Goal: Information Seeking & Learning: Learn about a topic

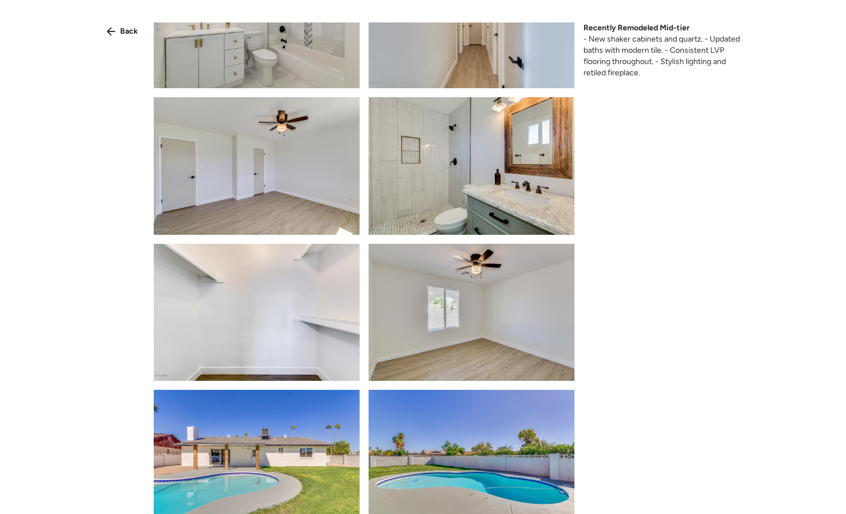
scroll to position [682, 0]
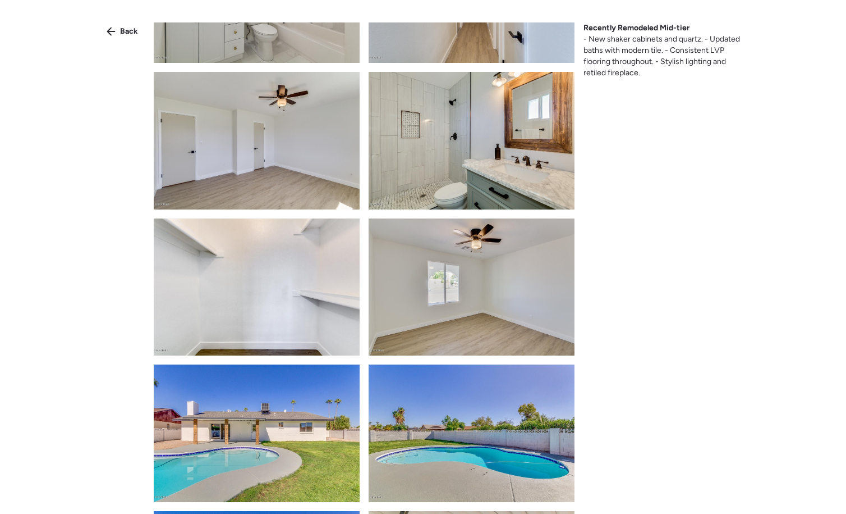
click at [534, 167] on img at bounding box center [472, 141] width 206 height 138
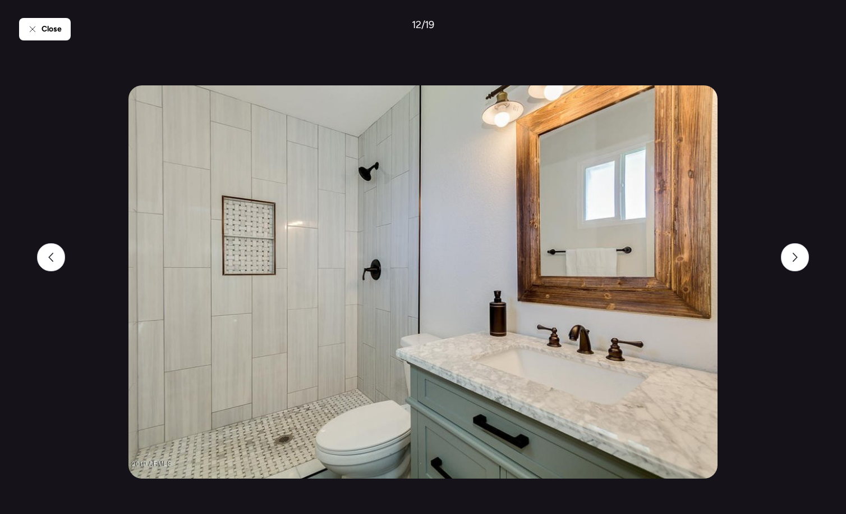
click at [781, 153] on div "Close 12 / 19" at bounding box center [423, 257] width 808 height 514
click at [39, 32] on div "Close" at bounding box center [45, 29] width 52 height 22
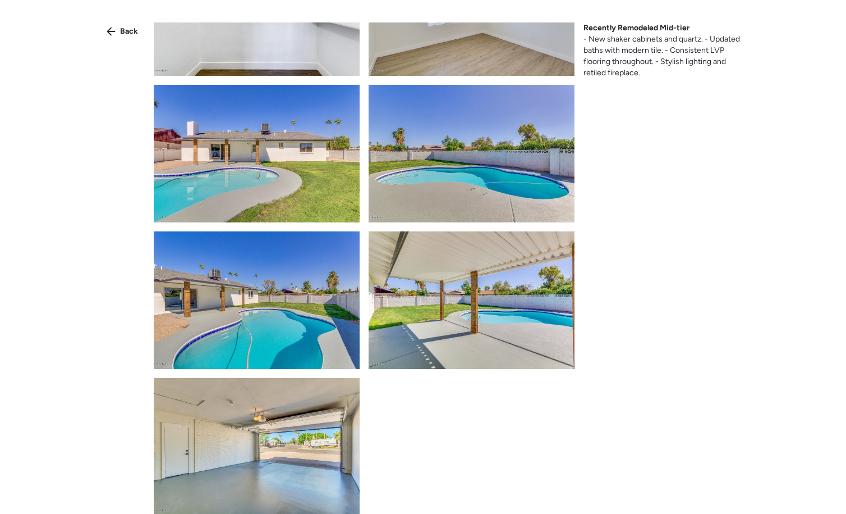
scroll to position [964, 0]
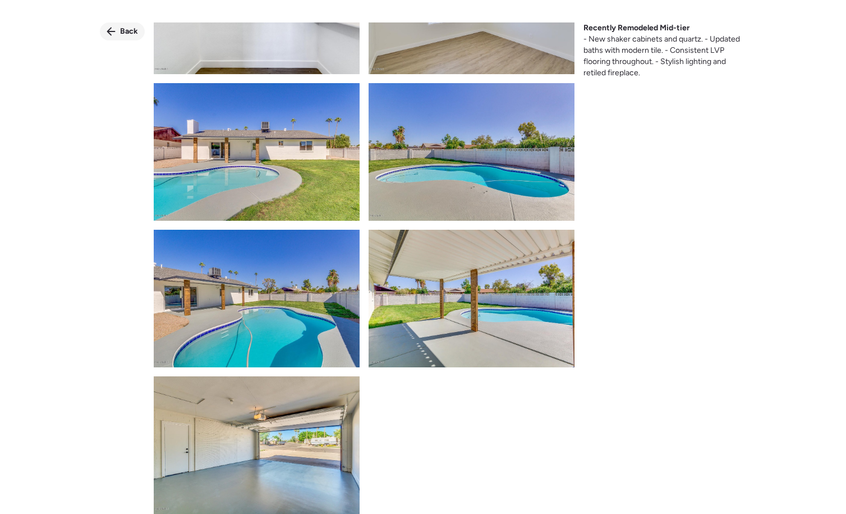
click at [106, 39] on div "Back" at bounding box center [122, 31] width 45 height 18
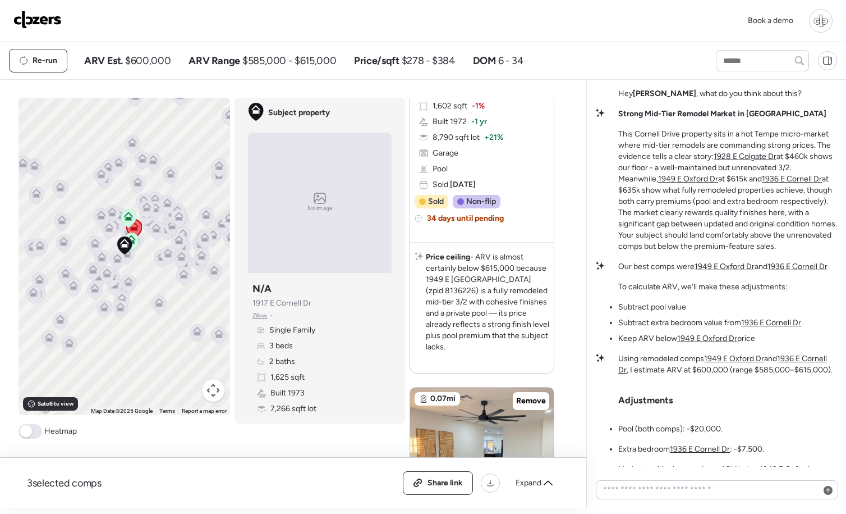
scroll to position [436, 0]
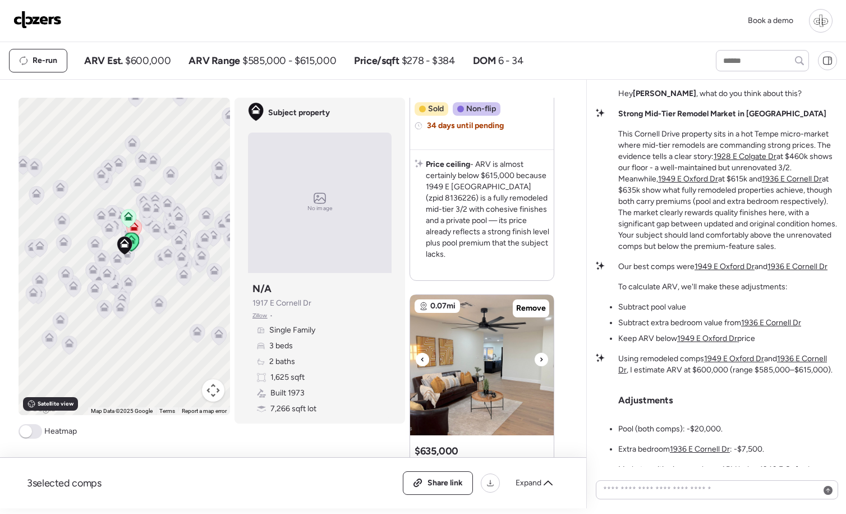
click at [484, 359] on img at bounding box center [482, 365] width 144 height 140
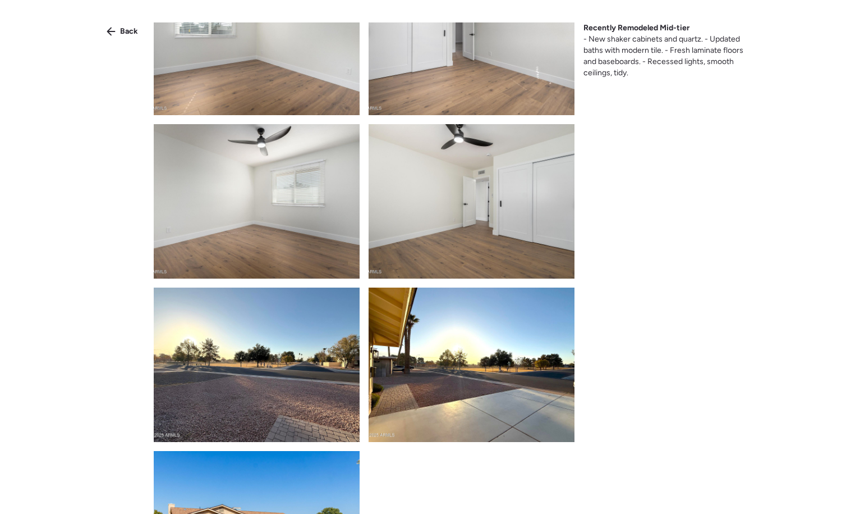
scroll to position [1625, 0]
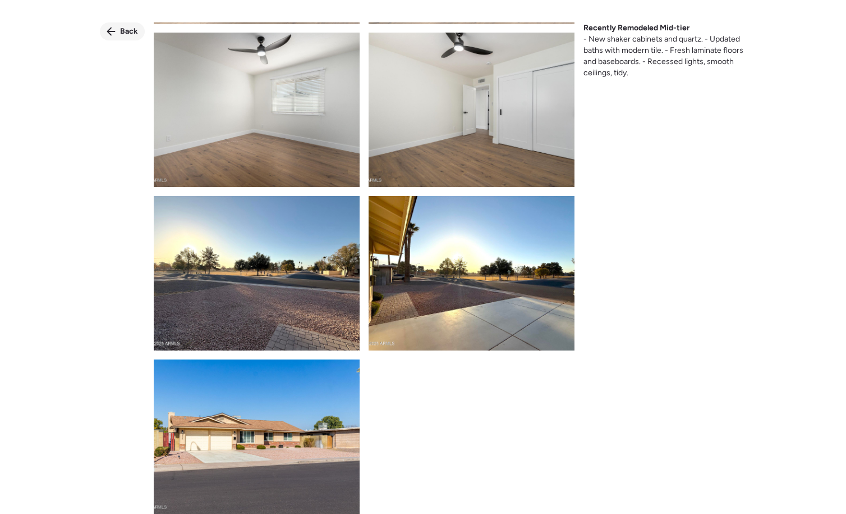
click at [108, 35] on icon at bounding box center [111, 31] width 9 height 9
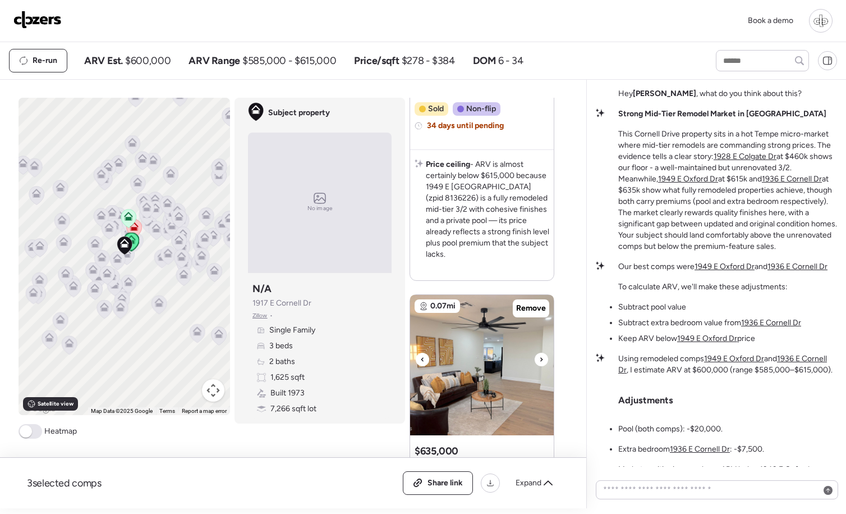
click at [474, 359] on img at bounding box center [482, 365] width 144 height 140
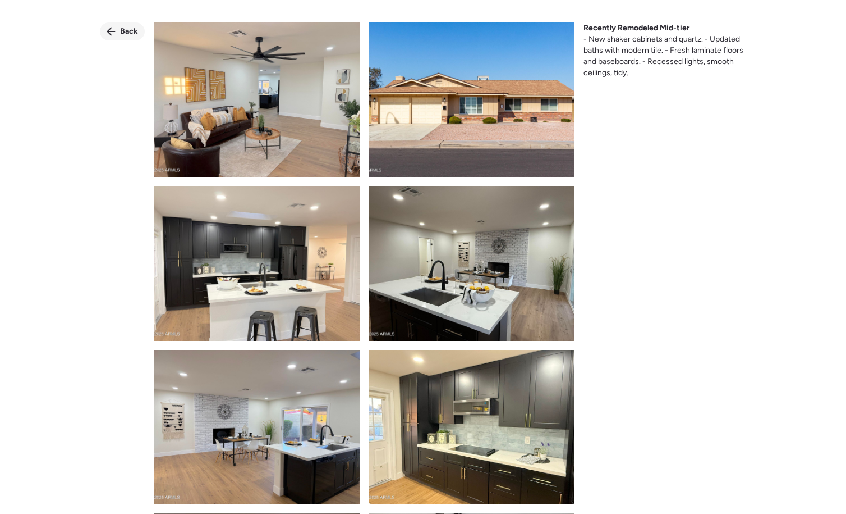
click at [127, 24] on div "Back" at bounding box center [122, 31] width 45 height 18
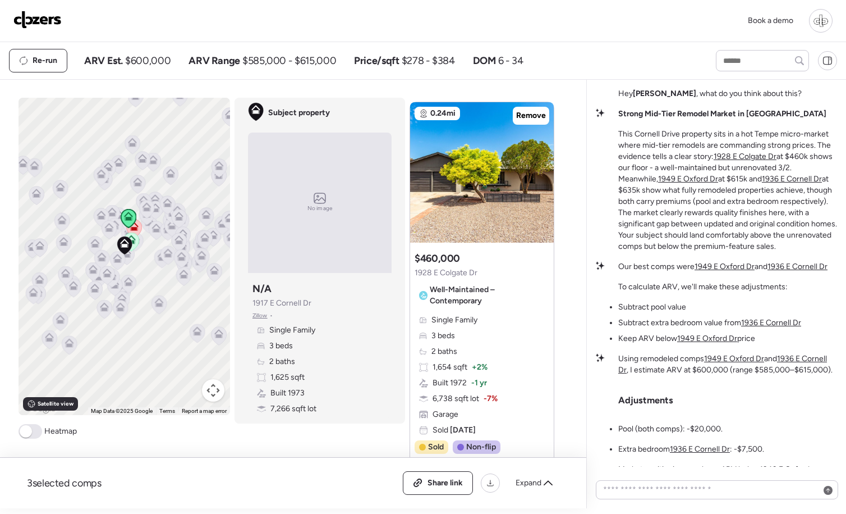
scroll to position [1116, 0]
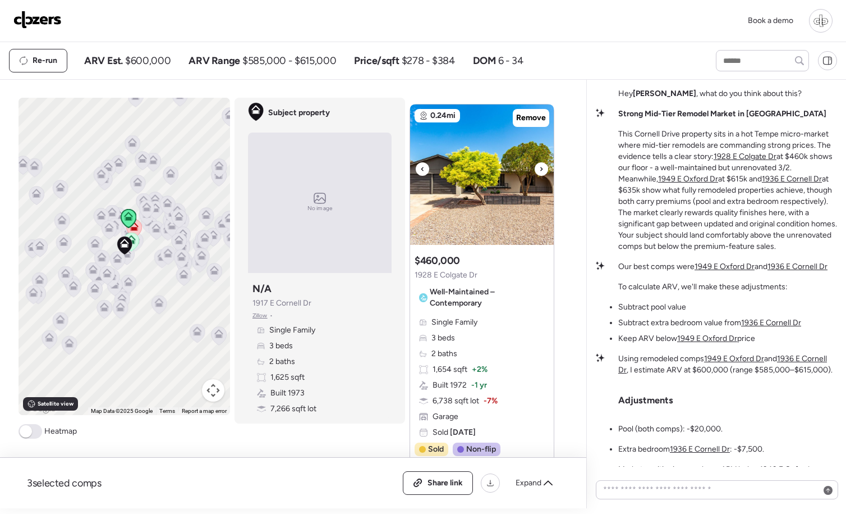
click at [478, 164] on img at bounding box center [482, 174] width 144 height 140
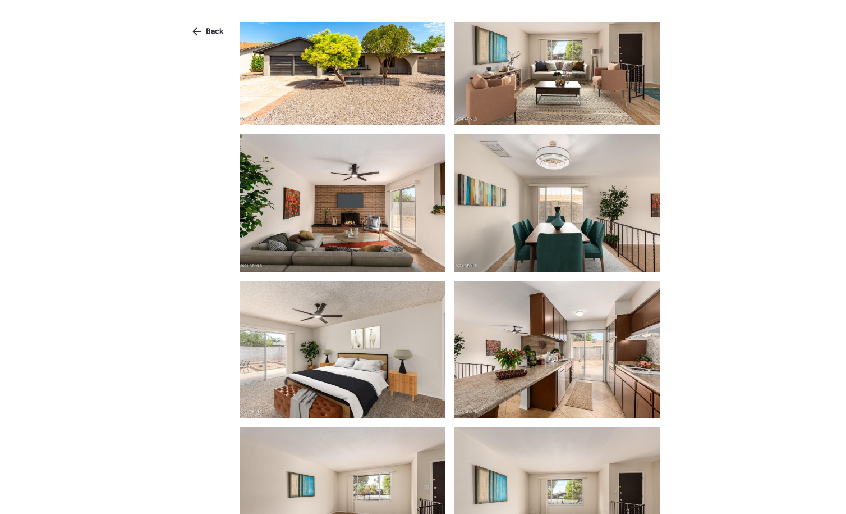
scroll to position [36, 0]
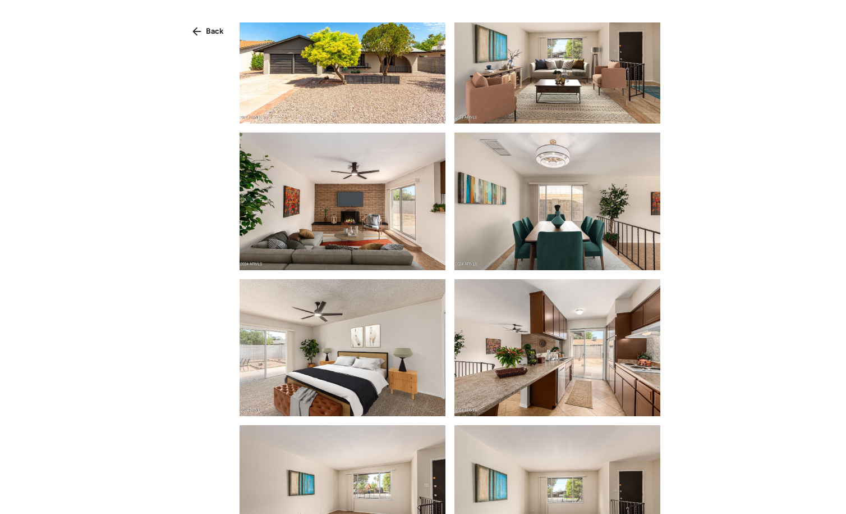
drag, startPoint x: 528, startPoint y: 216, endPoint x: 618, endPoint y: 0, distance: 233.7
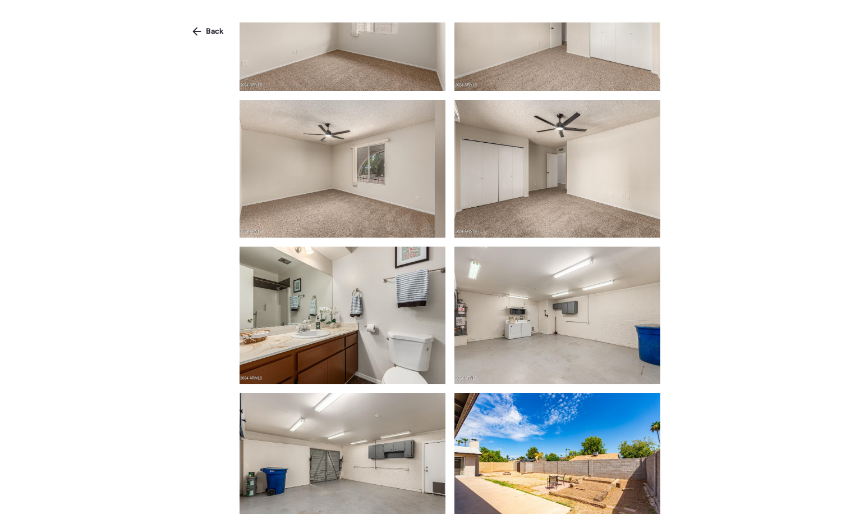
scroll to position [2000, 0]
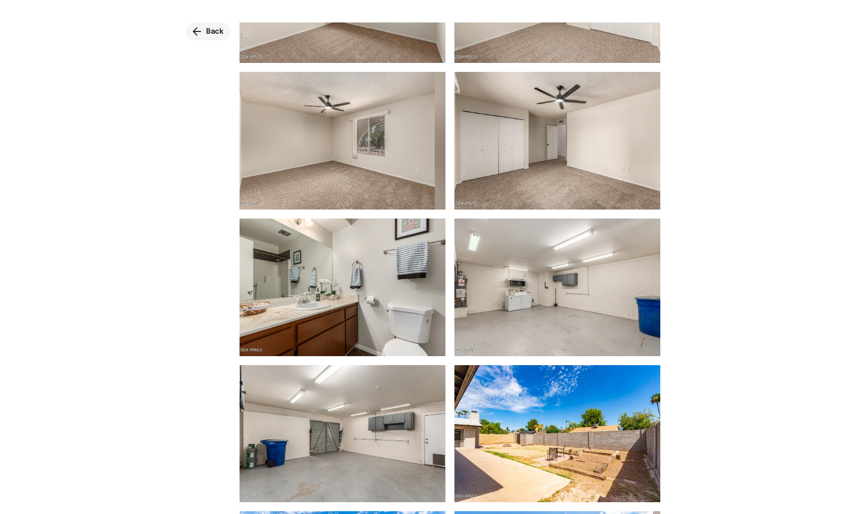
click at [208, 31] on span "Back" at bounding box center [215, 31] width 18 height 11
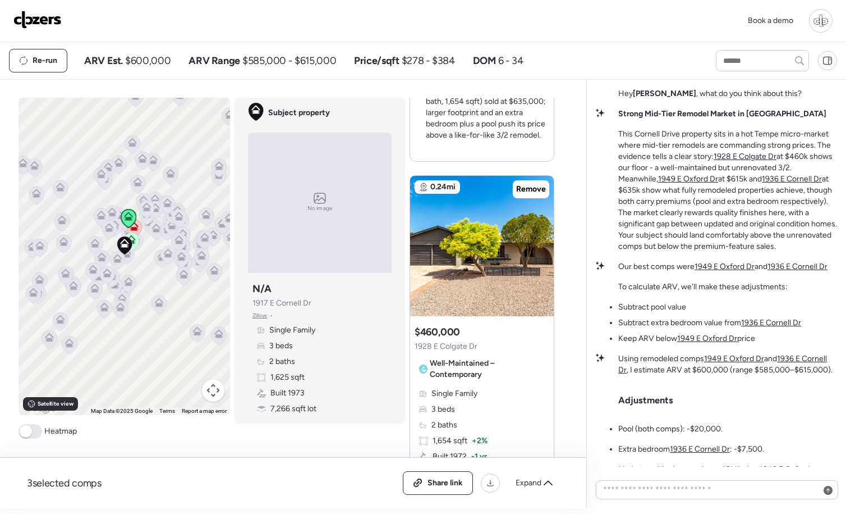
scroll to position [1023, 0]
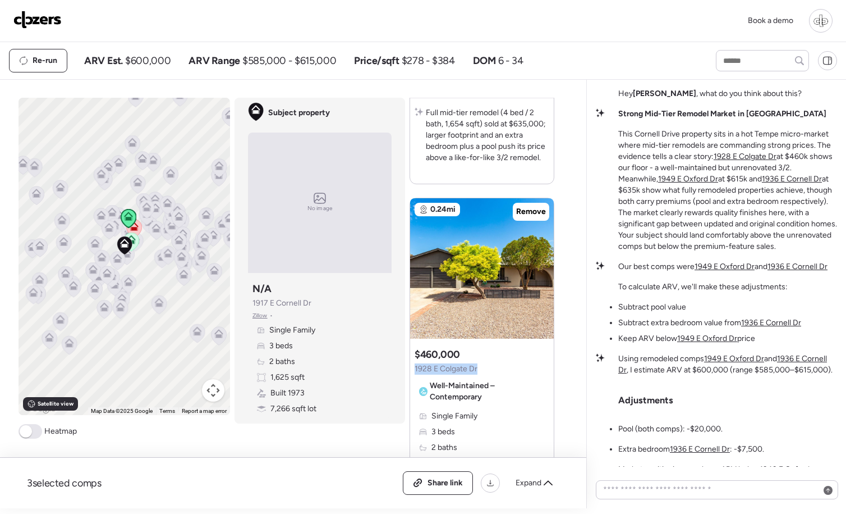
drag, startPoint x: 484, startPoint y: 358, endPoint x: 410, endPoint y: 359, distance: 73.5
click at [410, 359] on div "Suggested comp $460,000 [STREET_ADDRESS] Well-Maintained – Contemporary Single …" at bounding box center [482, 461] width 144 height 236
copy span "1928 E Colgate Dr"
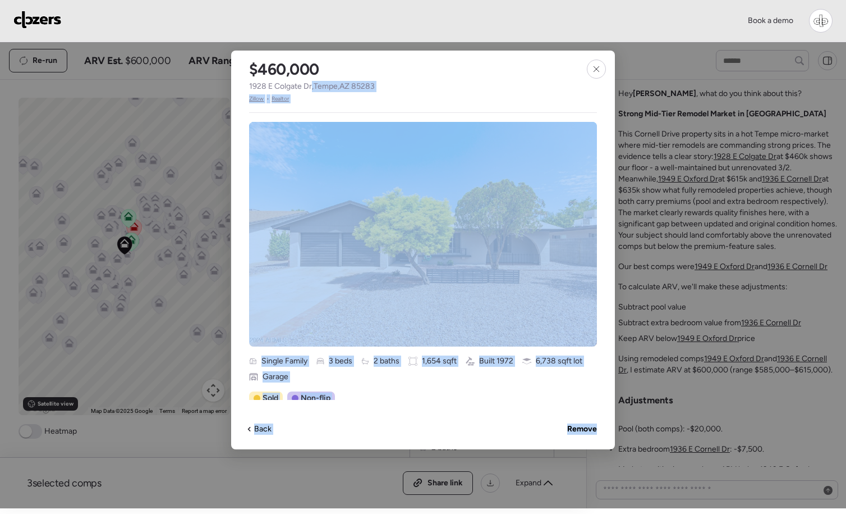
drag, startPoint x: 313, startPoint y: 86, endPoint x: 222, endPoint y: 89, distance: 91.0
click at [222, 89] on div "Book a demo Kept comps All (3) ARV (3) As-is (0) Novation (0) 0.17mi Remove $61…" at bounding box center [423, 254] width 846 height 508
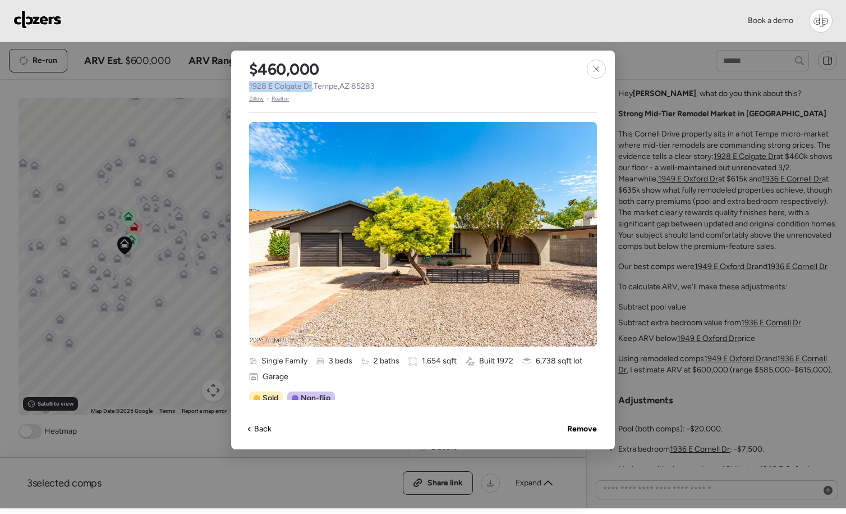
drag, startPoint x: 249, startPoint y: 85, endPoint x: 311, endPoint y: 84, distance: 62.3
click at [311, 84] on div "$460,000 [STREET_ADDRESS] • Realtor" at bounding box center [312, 77] width 162 height 53
copy span "1928 E Colgate D"
click at [720, 141] on div at bounding box center [423, 254] width 846 height 508
drag, startPoint x: 701, startPoint y: 144, endPoint x: 616, endPoint y: 98, distance: 96.9
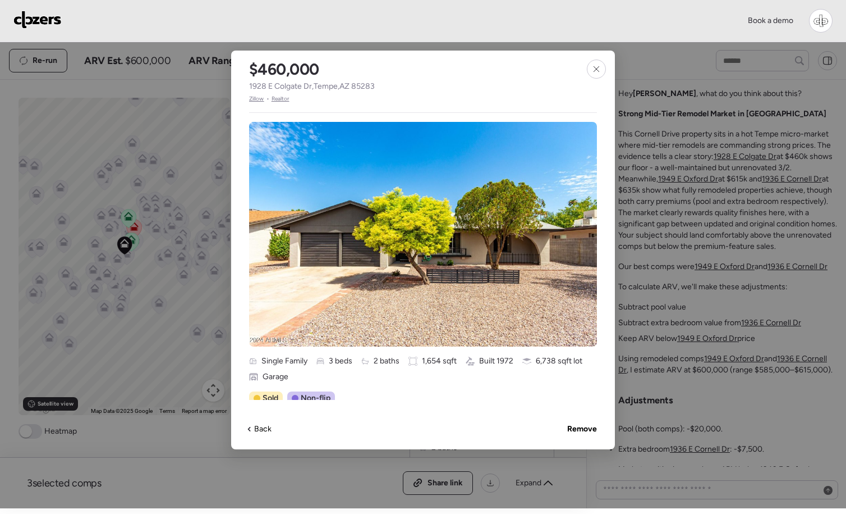
click at [700, 144] on div at bounding box center [423, 254] width 846 height 508
click at [599, 71] on icon at bounding box center [596, 68] width 5 height 5
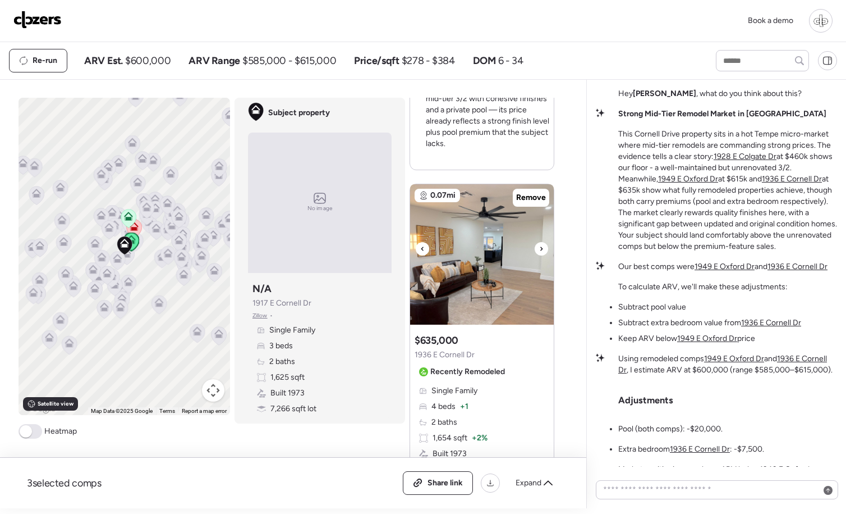
scroll to position [539, 0]
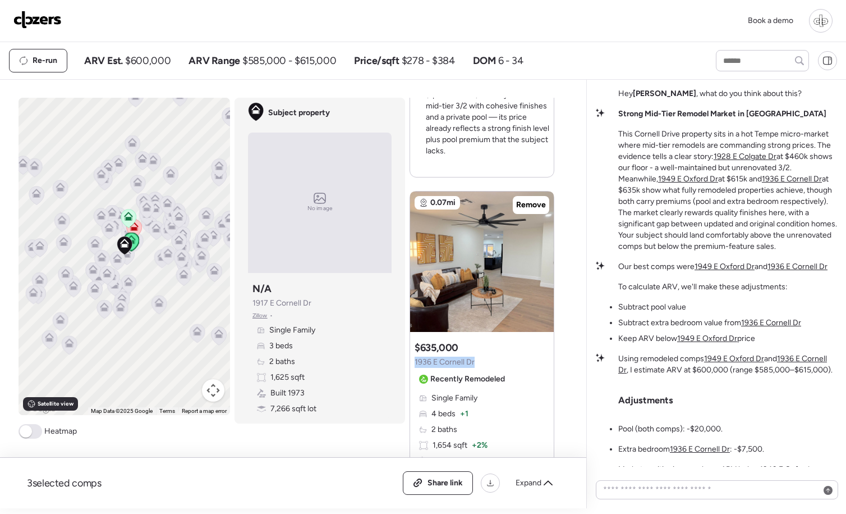
copy span "1936 E Cornell Dr"
drag, startPoint x: 472, startPoint y: 352, endPoint x: 413, endPoint y: 355, distance: 59.6
click at [413, 355] on div "Suggested comp $635,000 [STREET_ADDRESS] Recently Remodeled Single Family 4 bed…" at bounding box center [482, 456] width 144 height 240
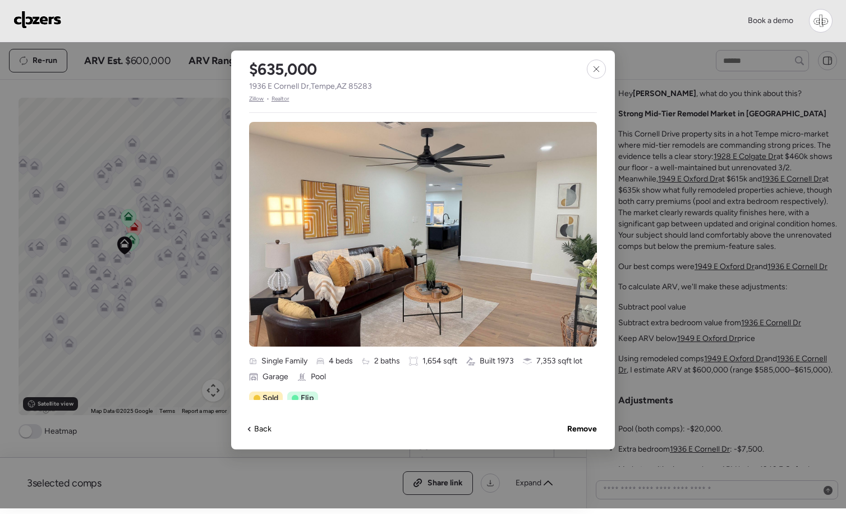
click at [593, 68] on icon at bounding box center [596, 69] width 9 height 9
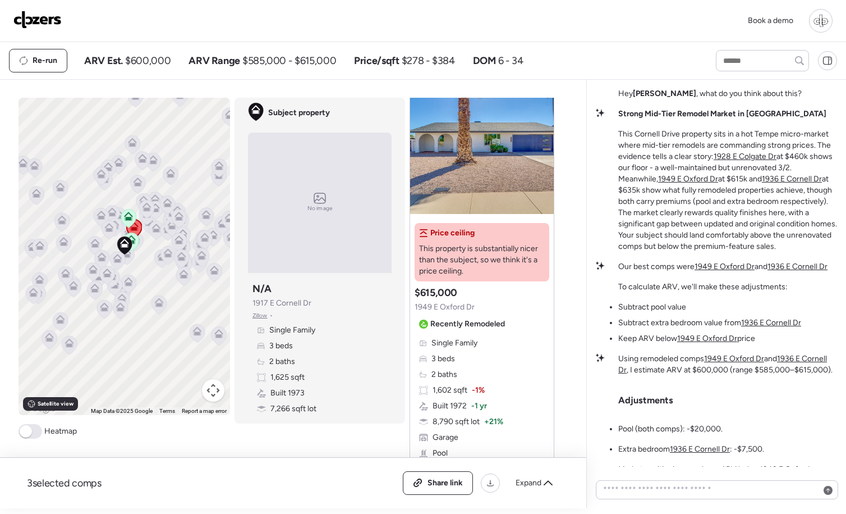
scroll to position [0, 0]
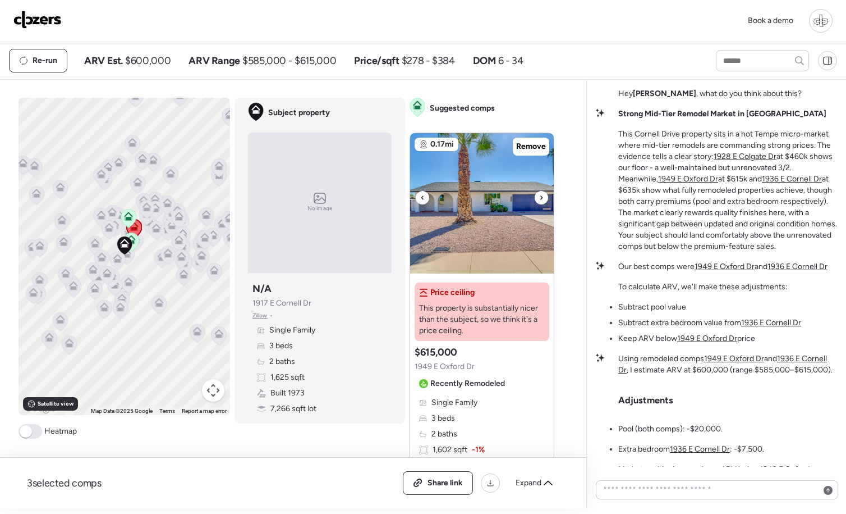
click at [507, 248] on img at bounding box center [482, 203] width 144 height 140
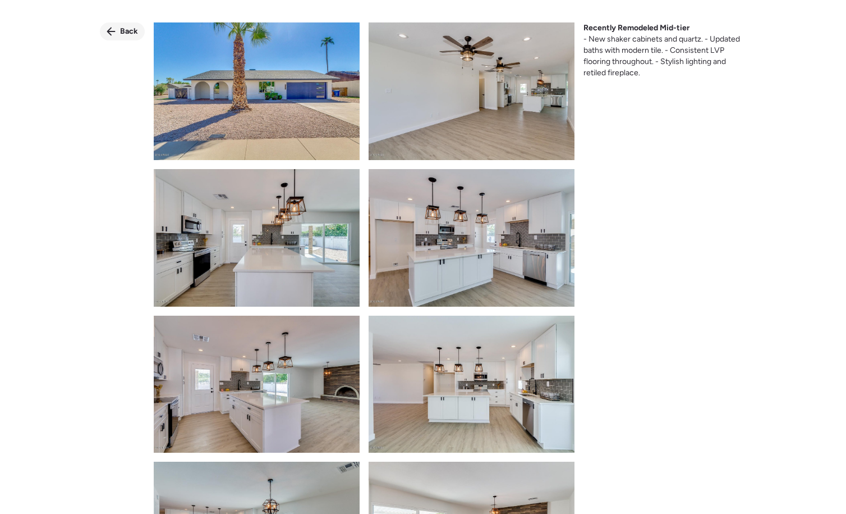
click at [128, 27] on span "Back" at bounding box center [129, 31] width 18 height 11
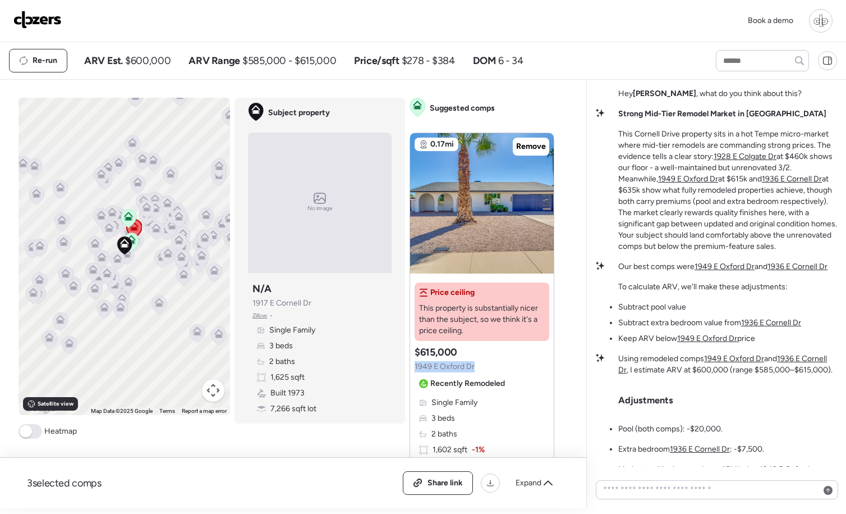
copy span "1949 E Oxford Dr"
drag, startPoint x: 480, startPoint y: 367, endPoint x: 414, endPoint y: 369, distance: 65.7
click at [414, 369] on div "Price ceiling This property is substantially nicer than the subject, so we thin…" at bounding box center [482, 429] width 144 height 303
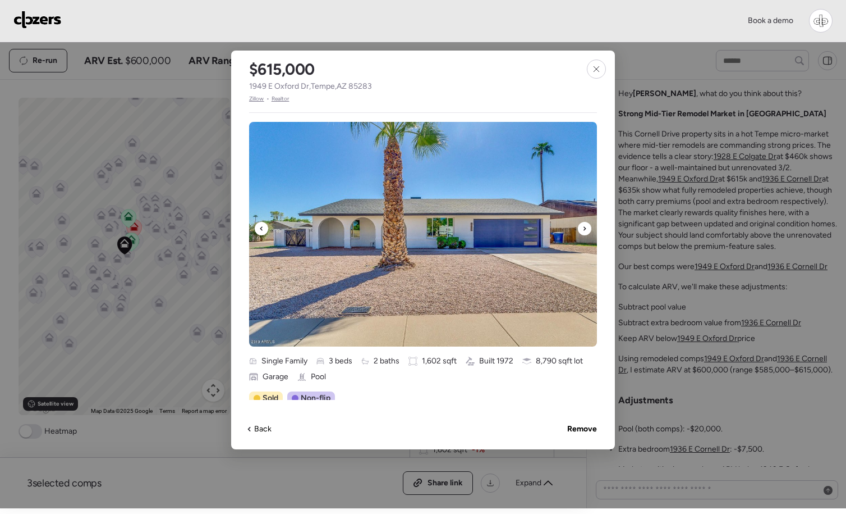
click at [578, 226] on img at bounding box center [423, 234] width 348 height 225
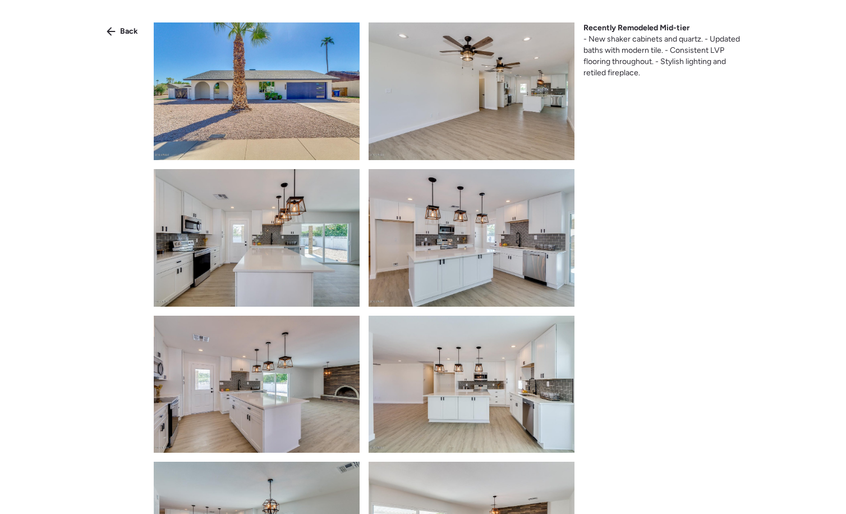
drag, startPoint x: 139, startPoint y: 33, endPoint x: 294, endPoint y: 35, distance: 154.4
click at [145, 33] on div "Back Recently Remodeled Mid-tier - New shaker cabinets and quartz. - Updated ba…" at bounding box center [423, 277] width 846 height 554
drag, startPoint x: 126, startPoint y: 26, endPoint x: 169, endPoint y: 25, distance: 42.7
click at [138, 26] on div "Back" at bounding box center [122, 31] width 45 height 18
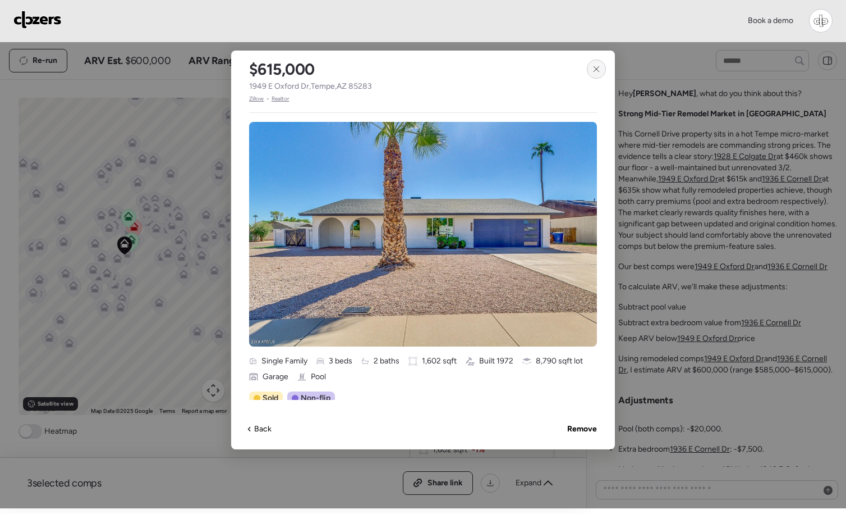
click at [598, 68] on icon at bounding box center [596, 69] width 9 height 9
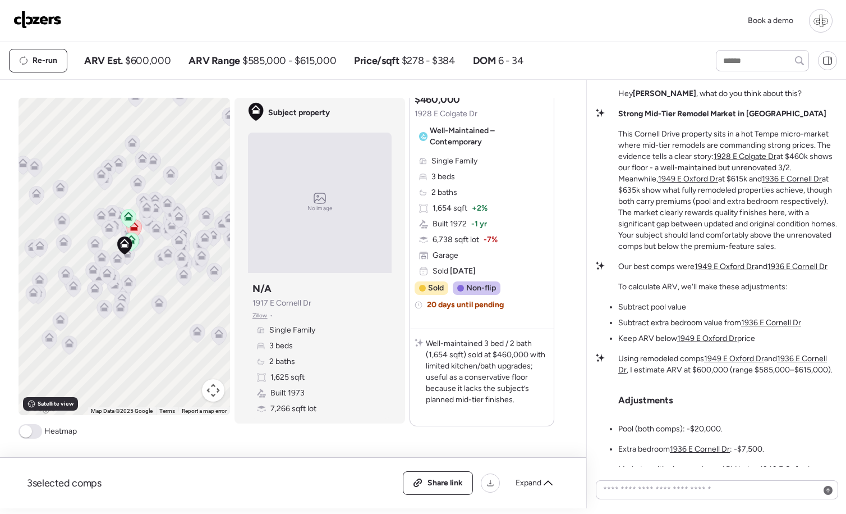
scroll to position [1297, 0]
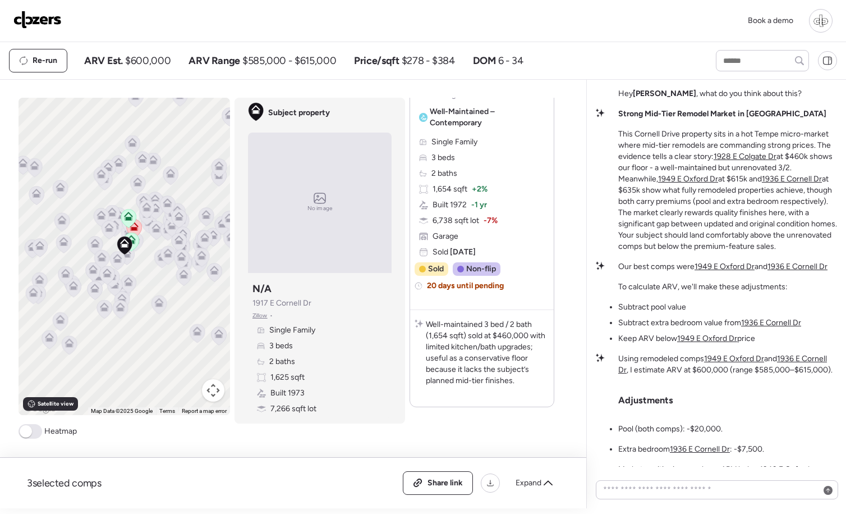
click at [140, 248] on icon at bounding box center [135, 241] width 15 height 19
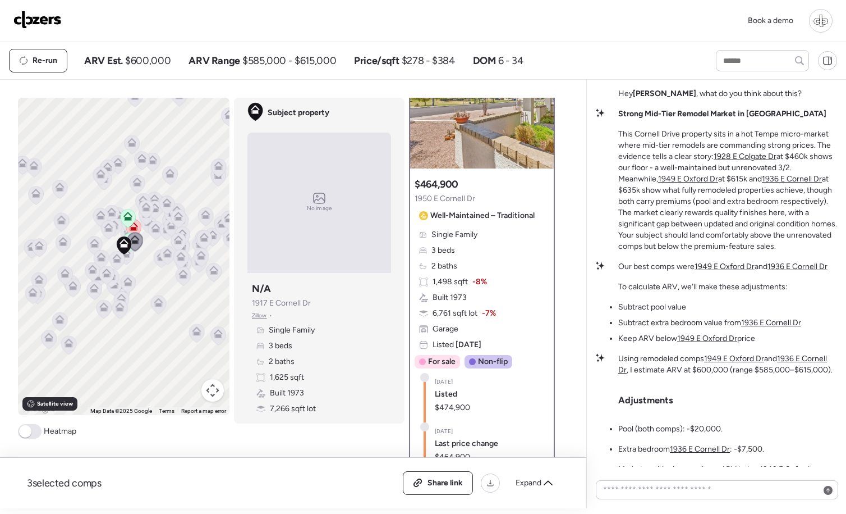
scroll to position [0, 0]
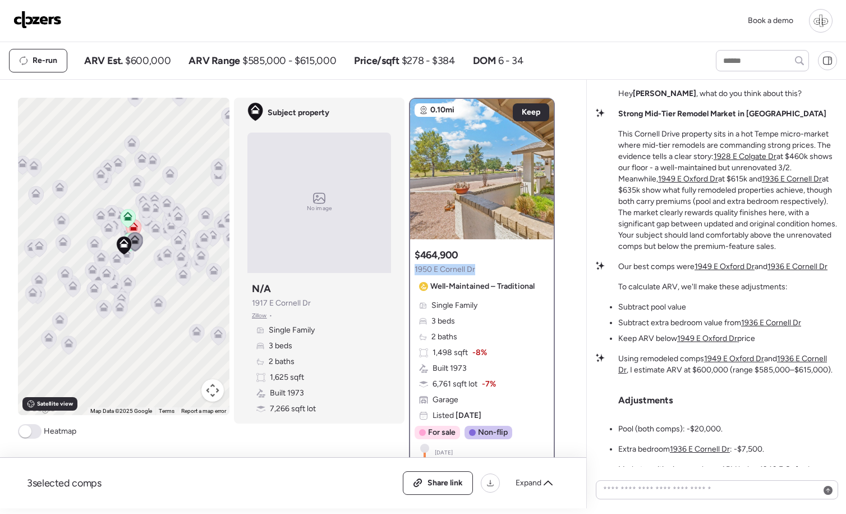
drag, startPoint x: 471, startPoint y: 269, endPoint x: 412, endPoint y: 268, distance: 58.9
click at [412, 268] on div "$464,900 [STREET_ADDRESS] – Traditional Single Family 3 beds 2 baths 1,498 sqft…" at bounding box center [482, 441] width 144 height 395
copy span "1950 E Cornell Dr"
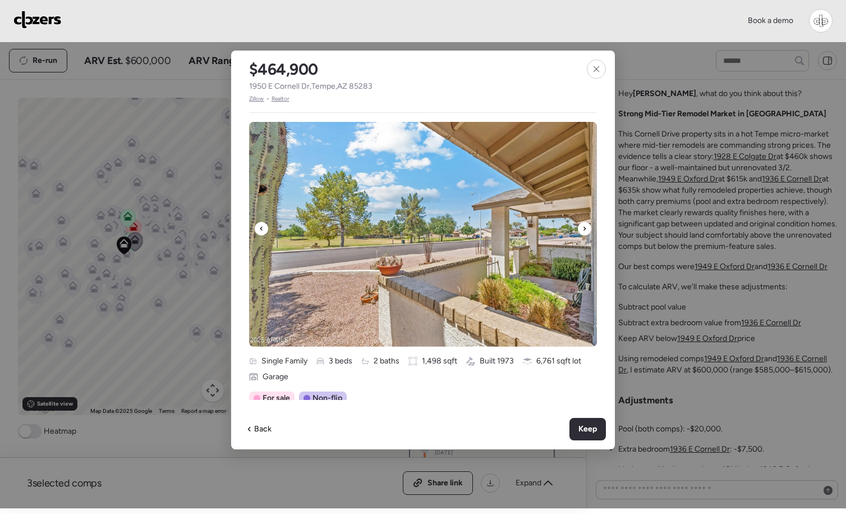
click at [587, 225] on div at bounding box center [584, 228] width 13 height 13
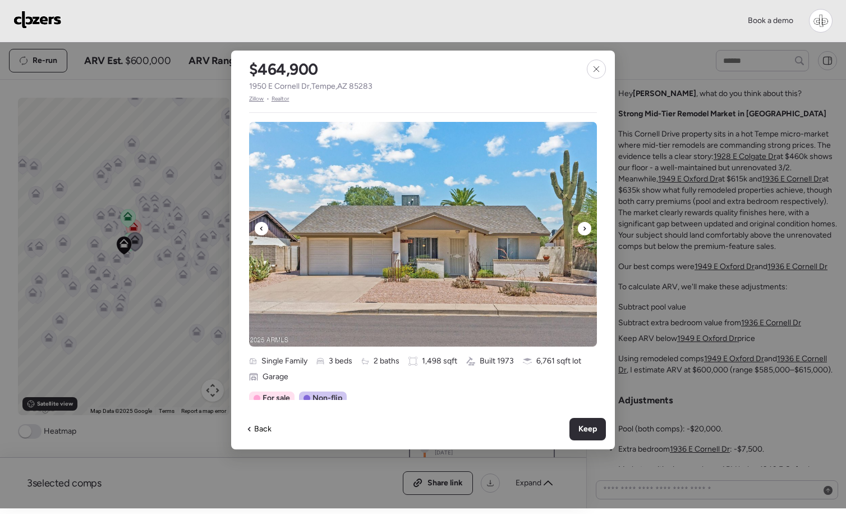
click at [586, 226] on icon at bounding box center [585, 228] width 4 height 13
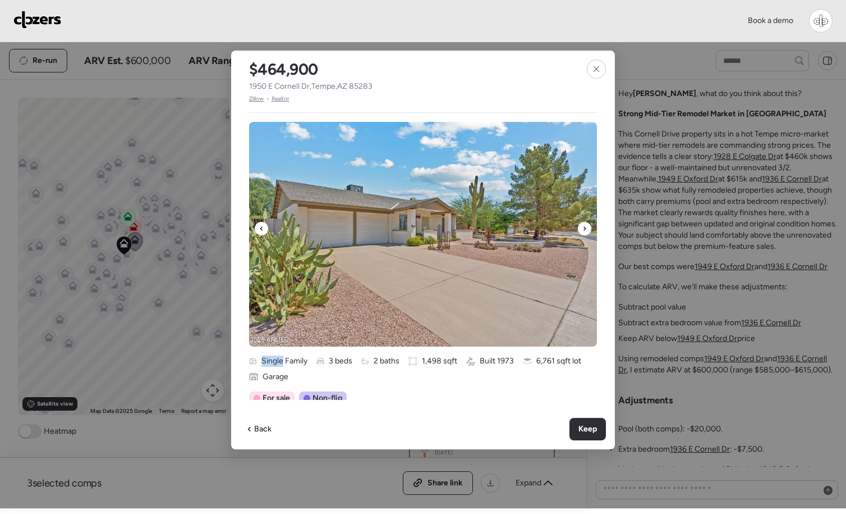
click at [585, 226] on icon at bounding box center [585, 228] width 4 height 13
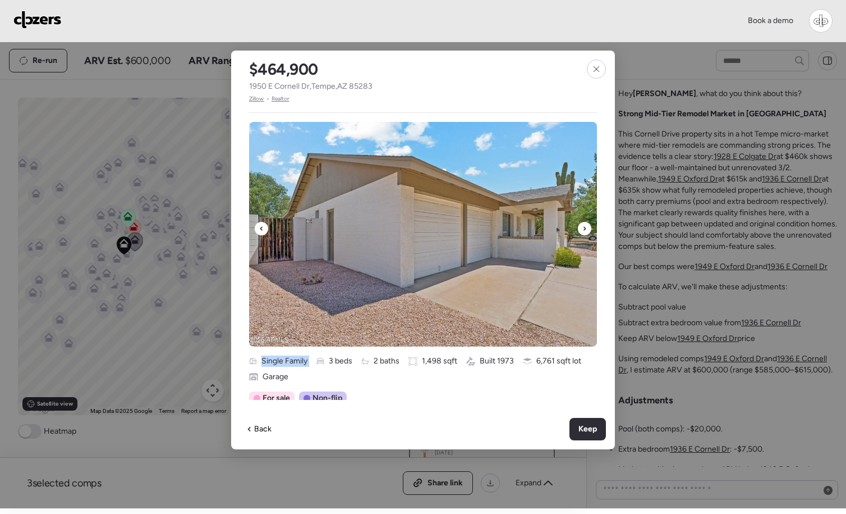
click at [585, 226] on icon at bounding box center [585, 228] width 4 height 13
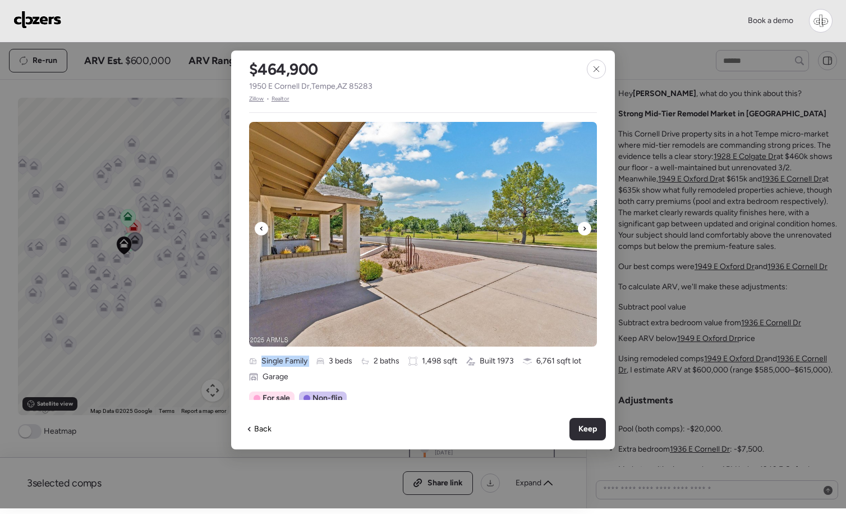
click at [585, 226] on icon at bounding box center [585, 228] width 4 height 13
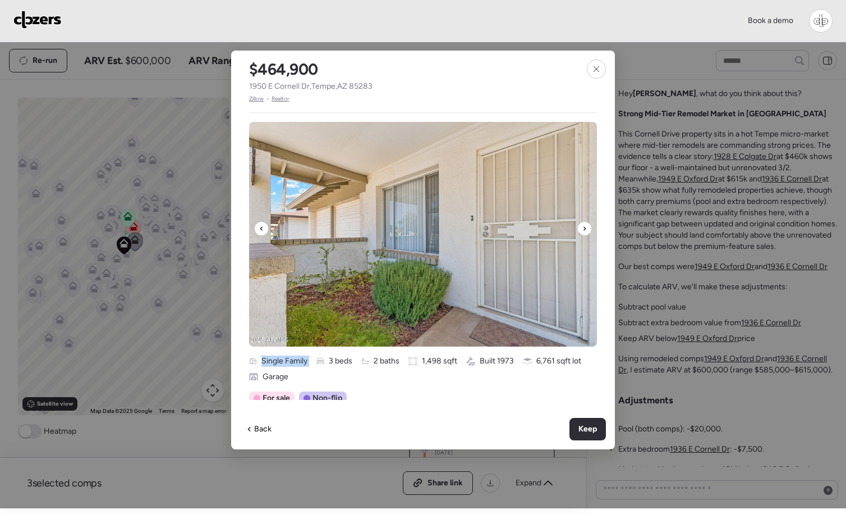
click at [586, 226] on icon at bounding box center [585, 228] width 4 height 13
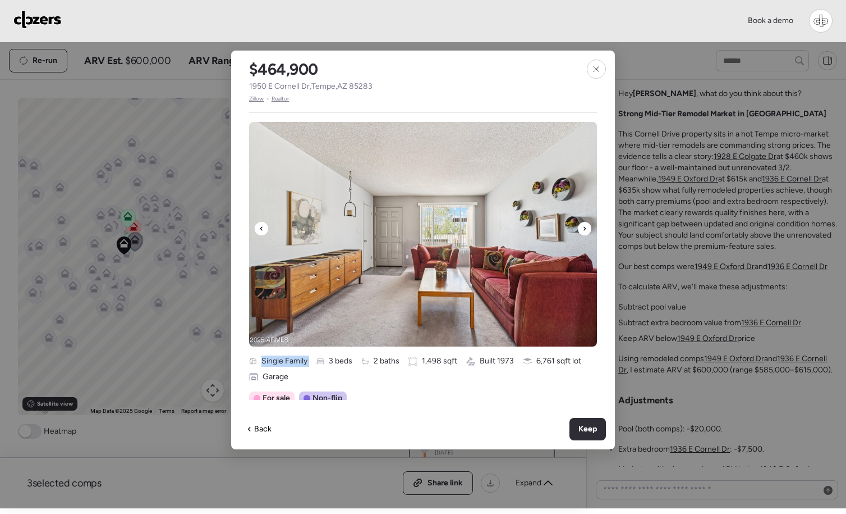
click at [586, 226] on icon at bounding box center [585, 228] width 4 height 13
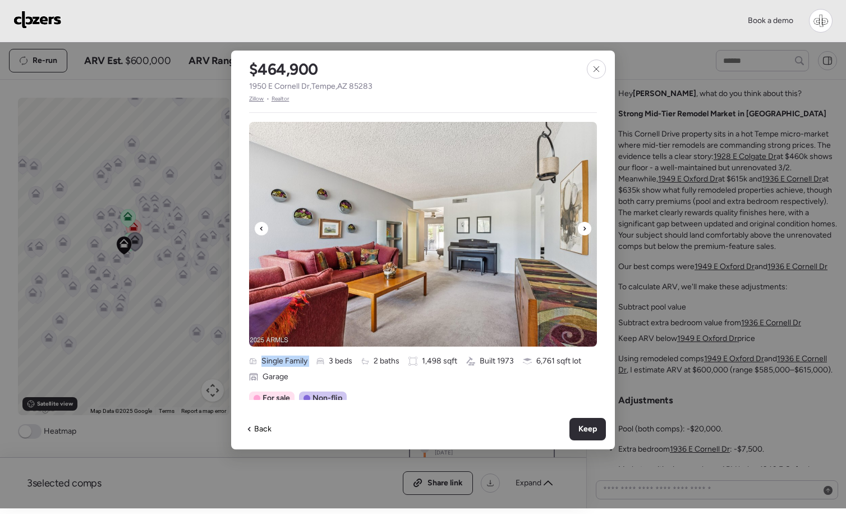
click at [585, 226] on icon at bounding box center [585, 228] width 4 height 13
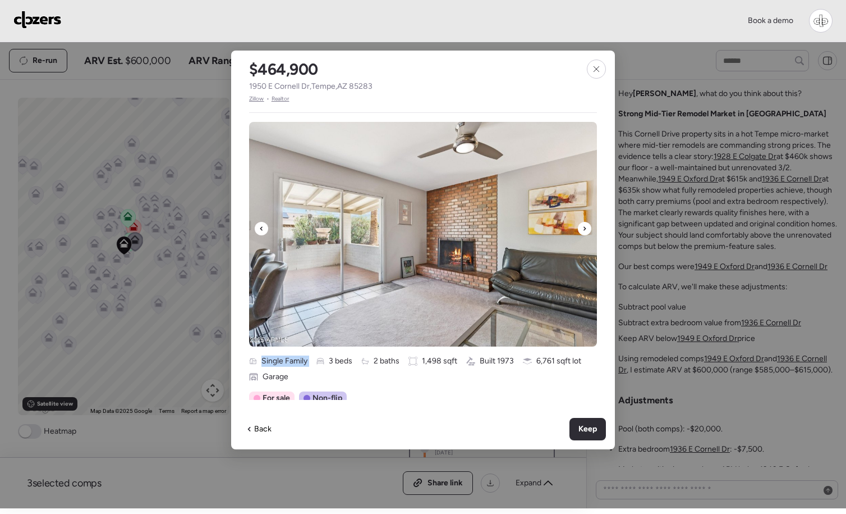
click at [531, 160] on img at bounding box center [423, 234] width 348 height 225
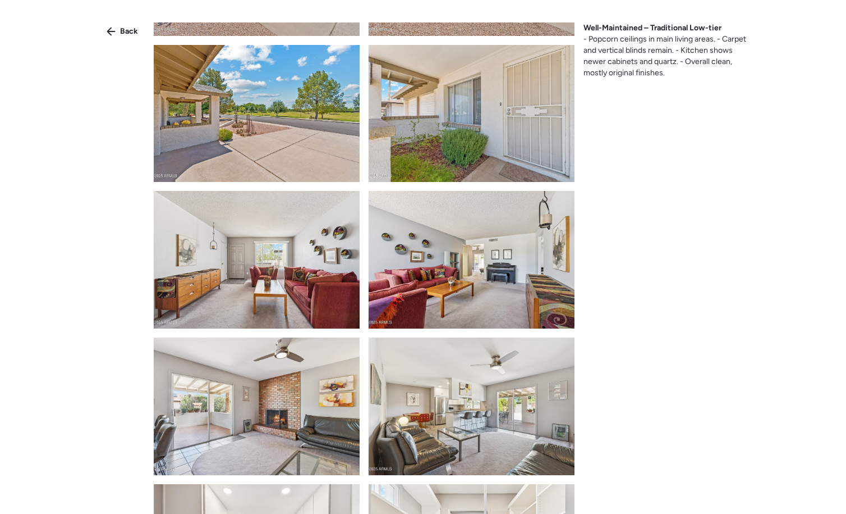
scroll to position [321, 0]
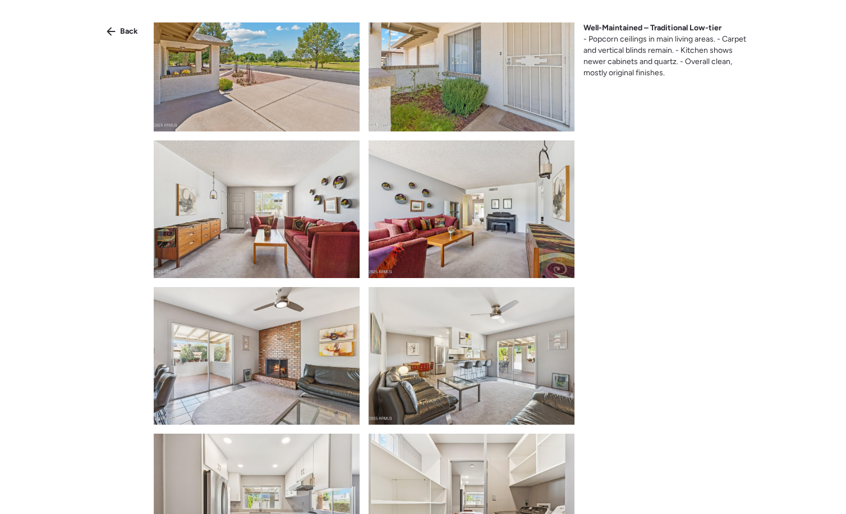
click at [438, 213] on img at bounding box center [472, 209] width 206 height 138
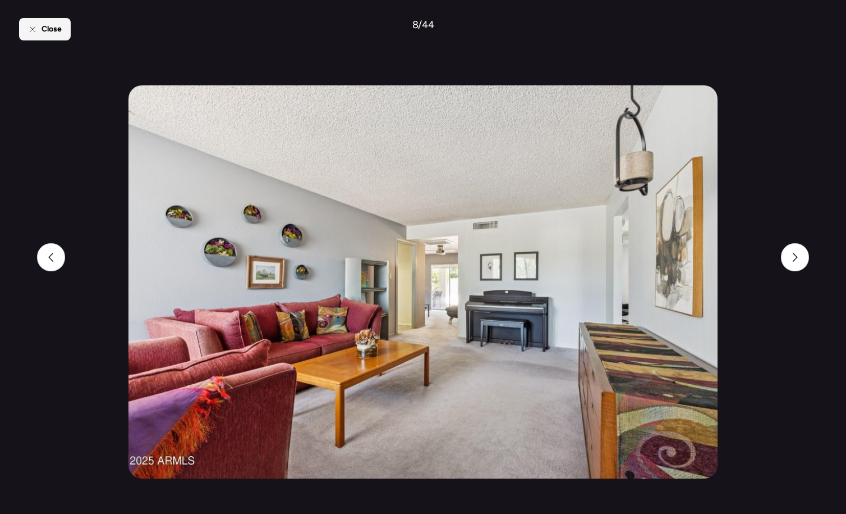
click at [43, 23] on div "Close" at bounding box center [45, 29] width 52 height 22
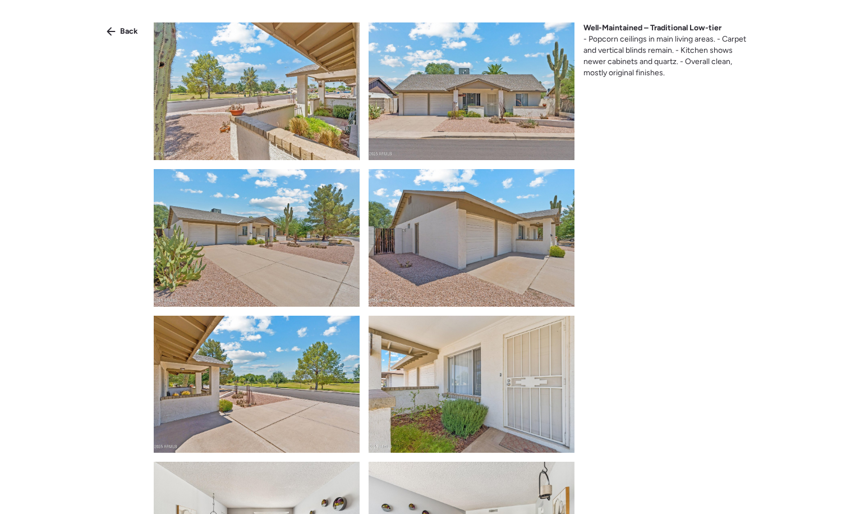
click at [293, 122] on img at bounding box center [257, 91] width 206 height 138
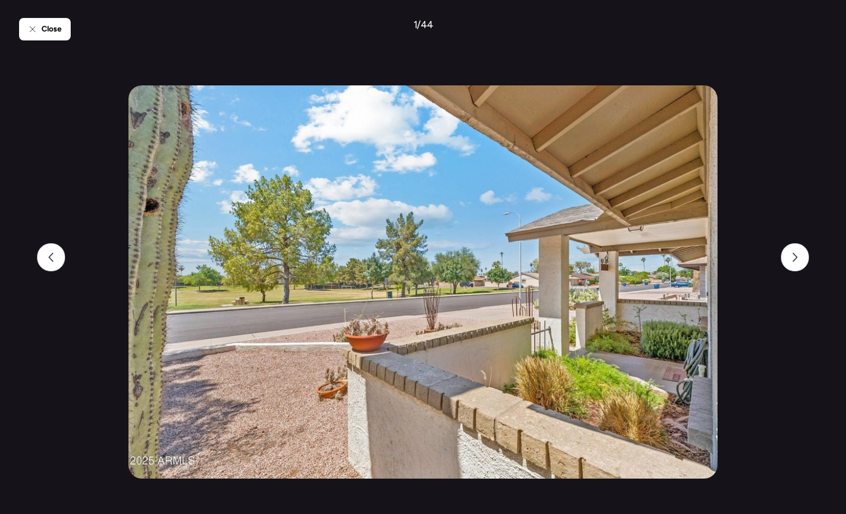
click at [497, 45] on div "Close 1 / 44" at bounding box center [423, 257] width 808 height 514
click at [60, 19] on div "Close" at bounding box center [45, 29] width 52 height 22
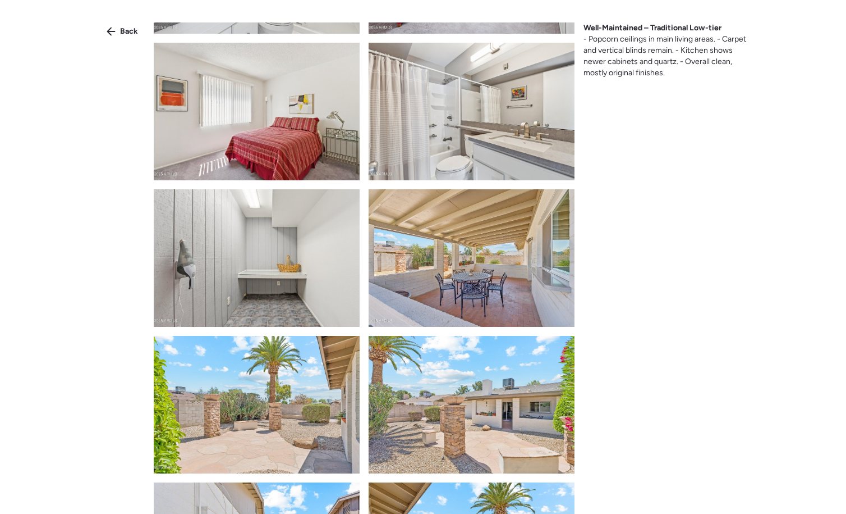
scroll to position [1202, 0]
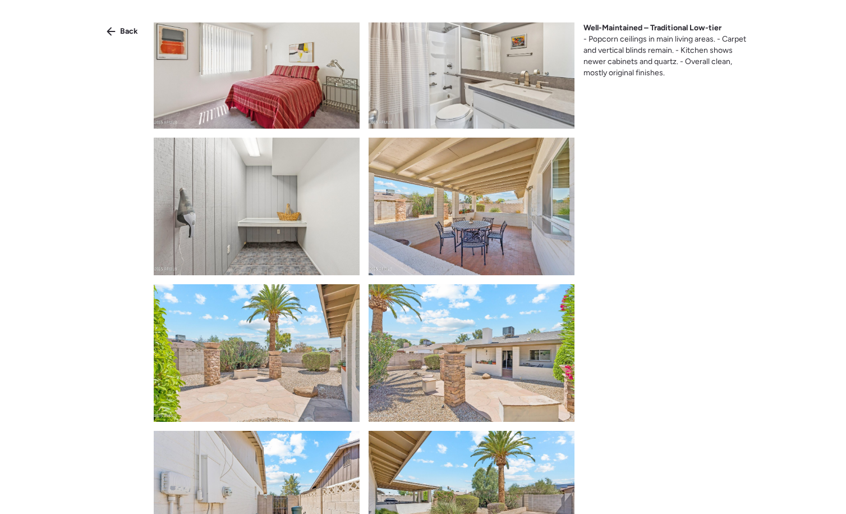
drag, startPoint x: 437, startPoint y: 339, endPoint x: 704, endPoint y: 0, distance: 431.3
click at [108, 30] on icon at bounding box center [111, 31] width 9 height 9
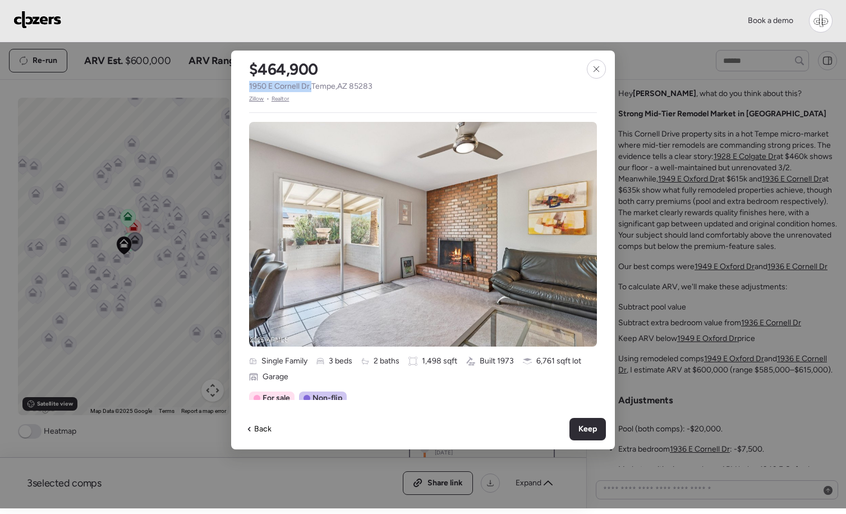
copy span "[STREET_ADDRESS] ,"
drag, startPoint x: 248, startPoint y: 89, endPoint x: 309, endPoint y: 87, distance: 61.2
click at [309, 87] on div "$464,900 [STREET_ADDRESS] • Realtor" at bounding box center [310, 77] width 159 height 53
click at [594, 65] on icon at bounding box center [596, 69] width 9 height 9
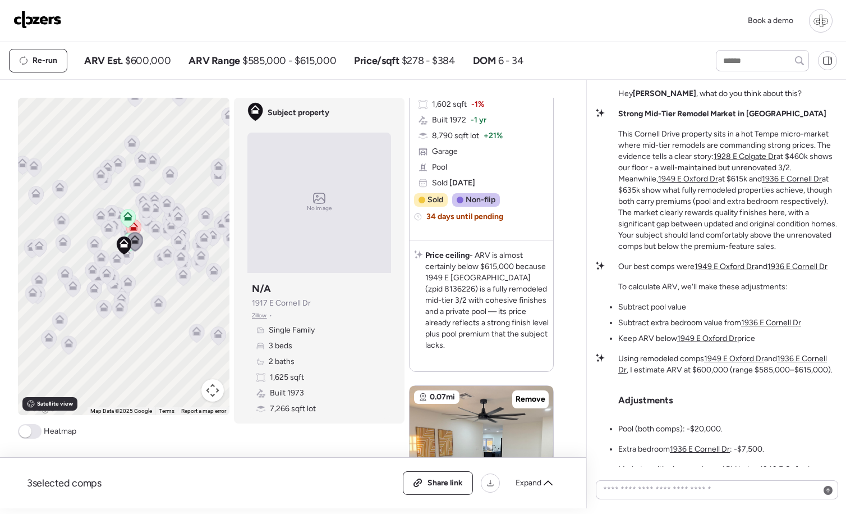
scroll to position [1240, 0]
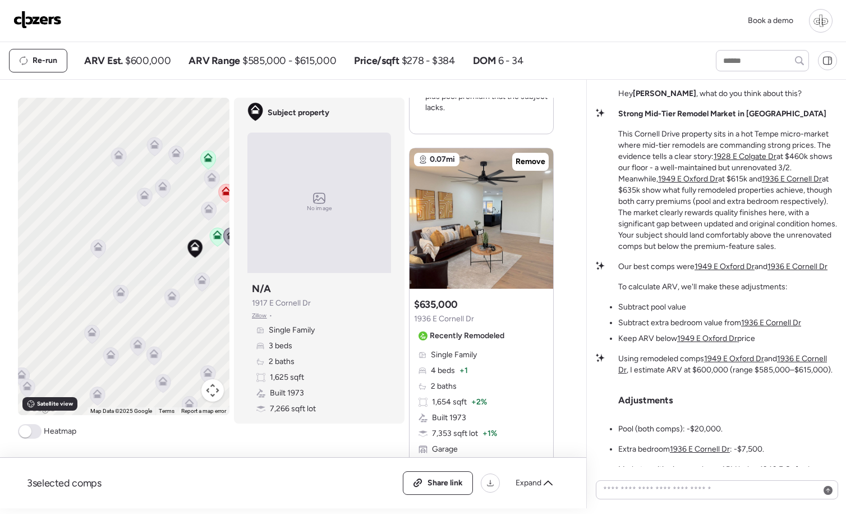
click at [205, 210] on icon at bounding box center [208, 210] width 7 height 3
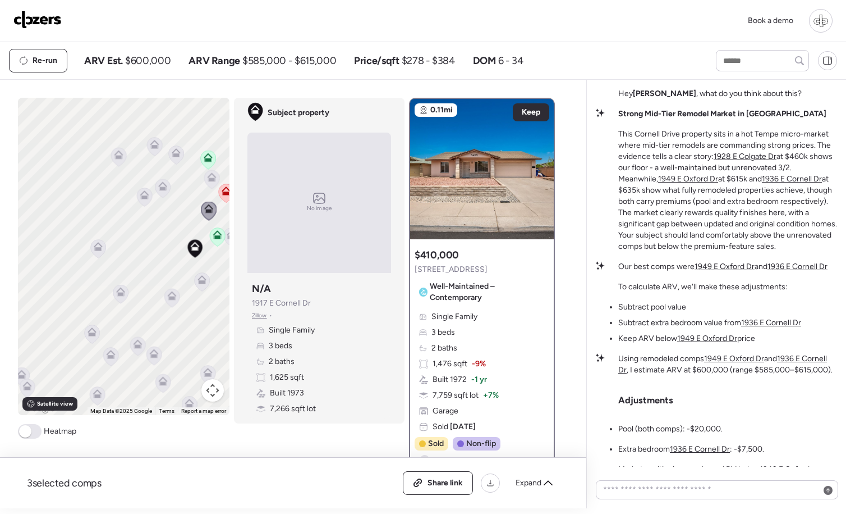
scroll to position [0, 0]
click at [475, 160] on img at bounding box center [482, 169] width 144 height 140
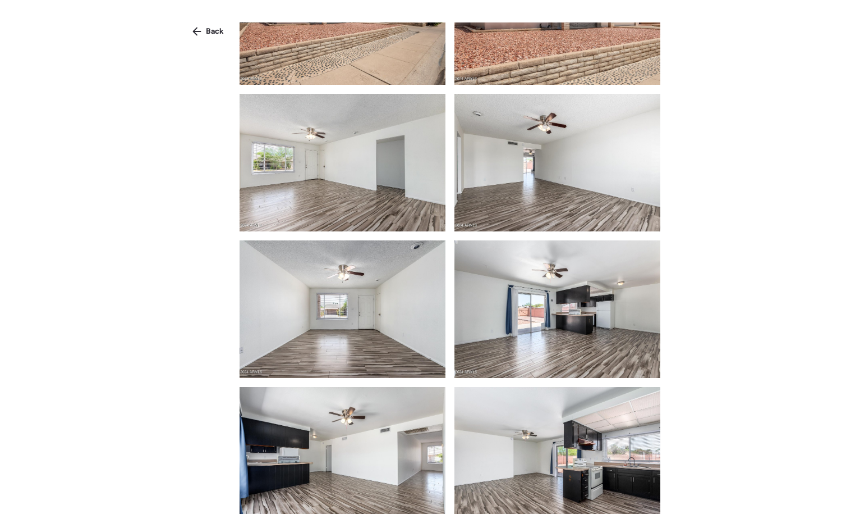
scroll to position [374, 0]
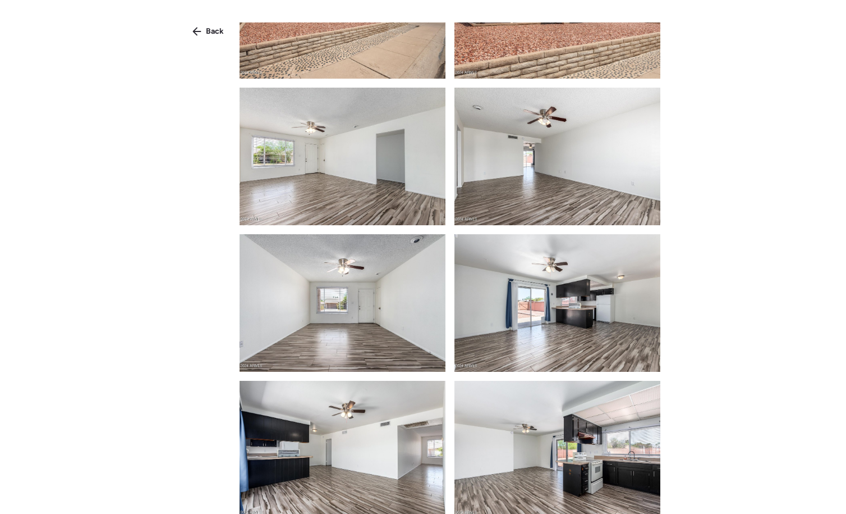
drag, startPoint x: 633, startPoint y: 210, endPoint x: 687, endPoint y: 0, distance: 217.3
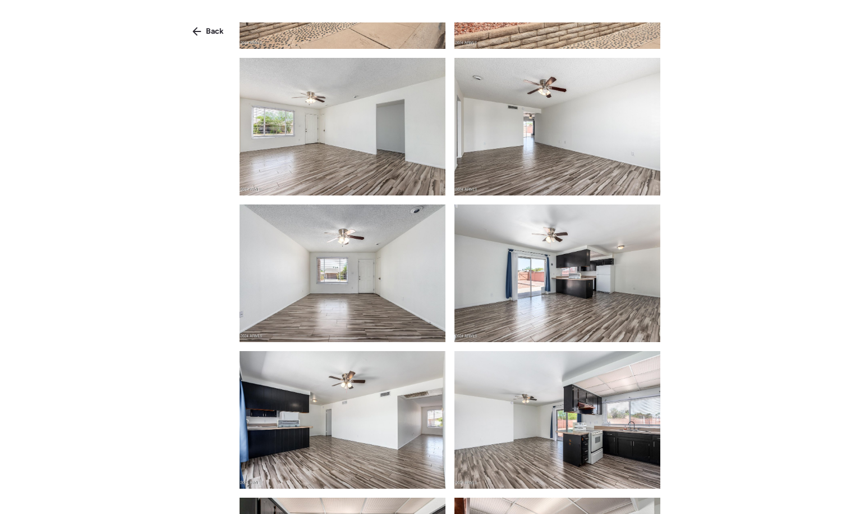
scroll to position [411, 0]
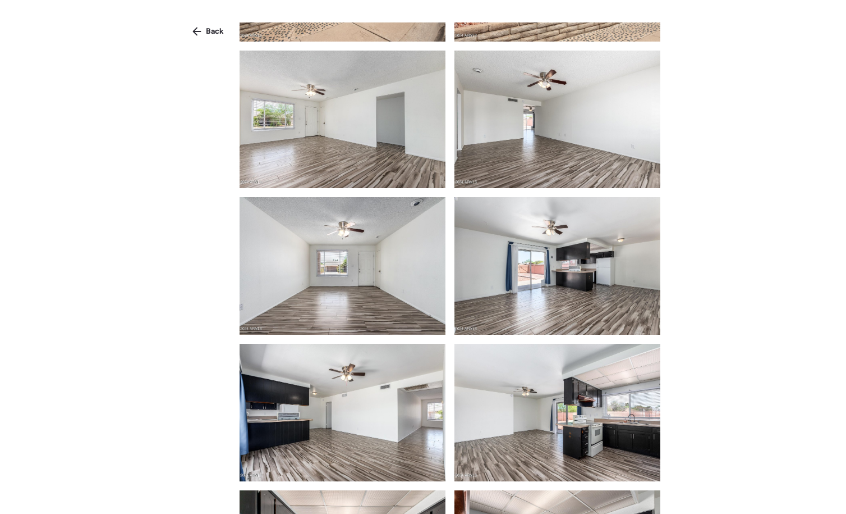
drag, startPoint x: 563, startPoint y: 253, endPoint x: 746, endPoint y: 1, distance: 311.4
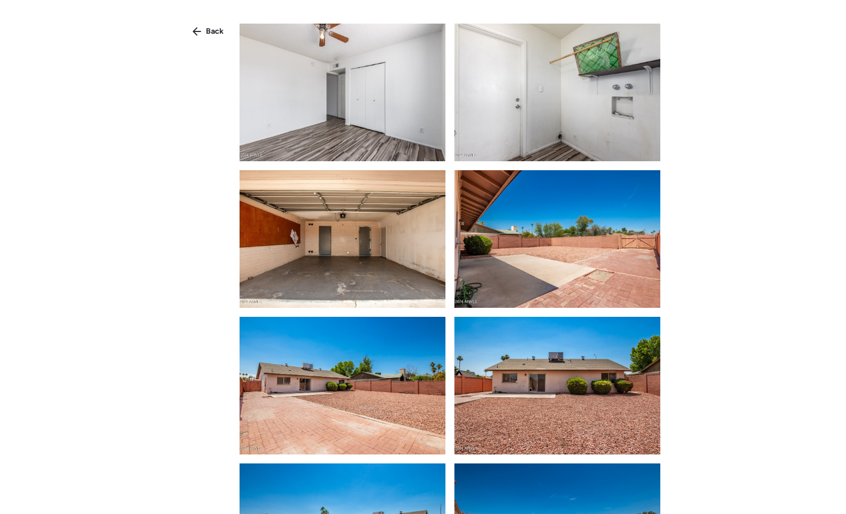
scroll to position [1842, 0]
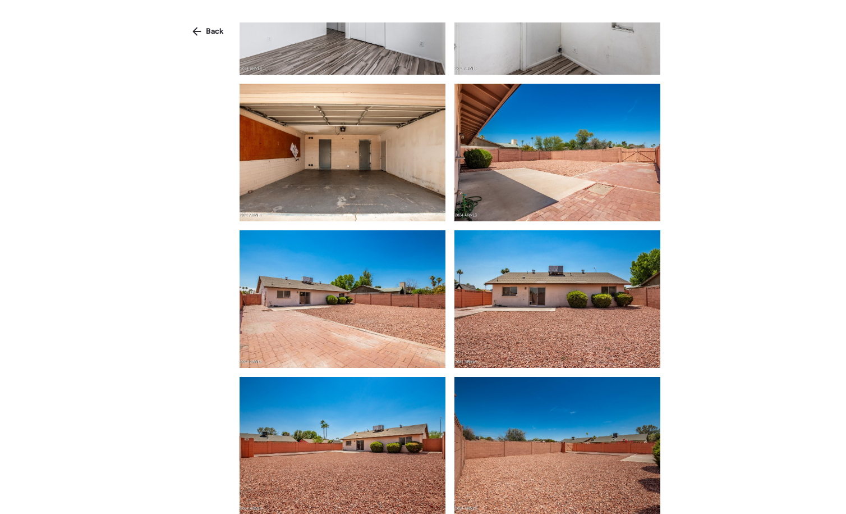
drag, startPoint x: 598, startPoint y: 269, endPoint x: 714, endPoint y: 0, distance: 293.4
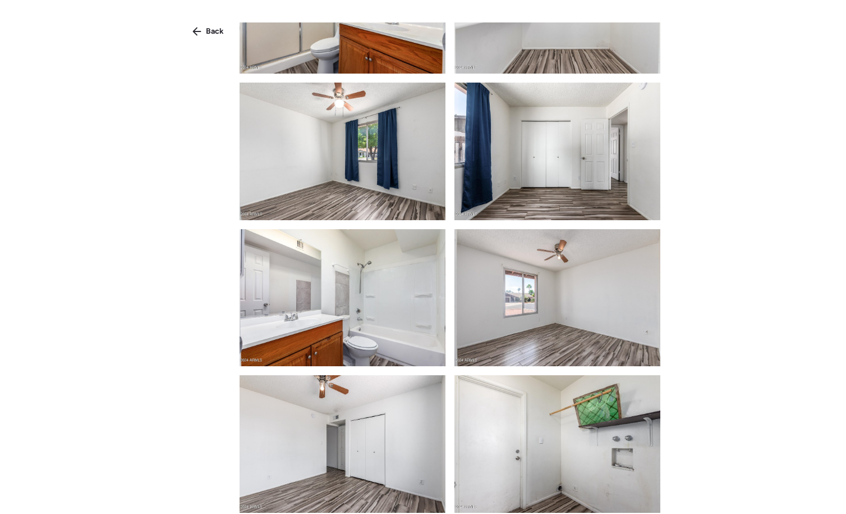
scroll to position [1389, 0]
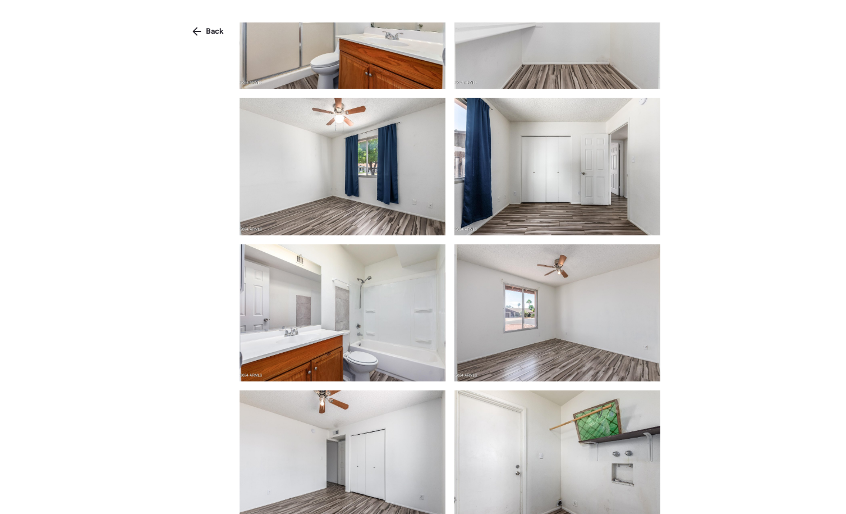
drag, startPoint x: 597, startPoint y: 199, endPoint x: 754, endPoint y: 4, distance: 250.3
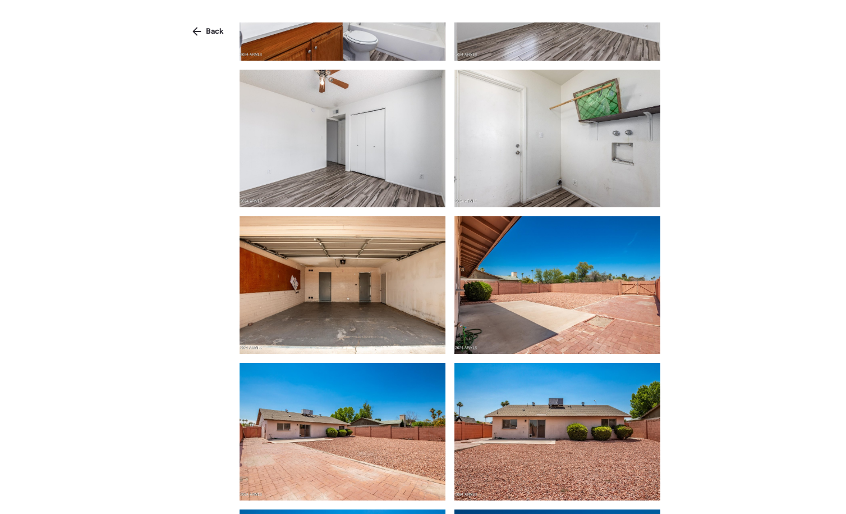
scroll to position [1758, 0]
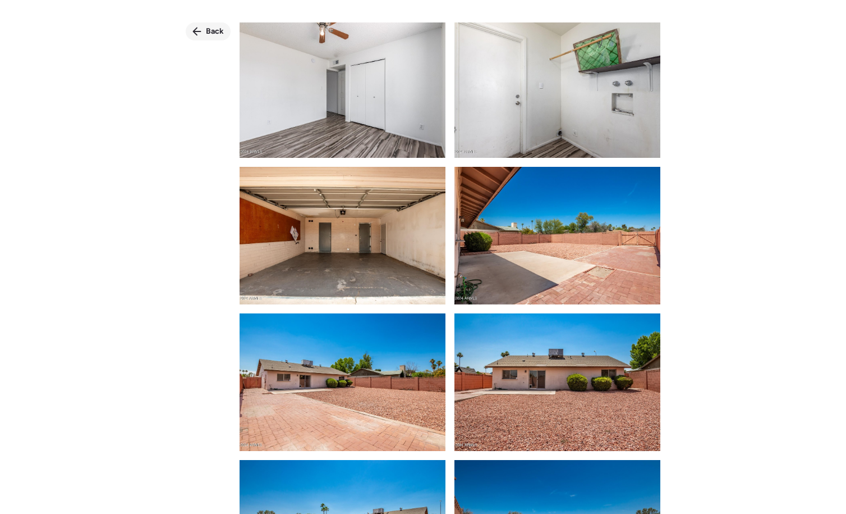
click at [219, 29] on span "Back" at bounding box center [215, 31] width 18 height 11
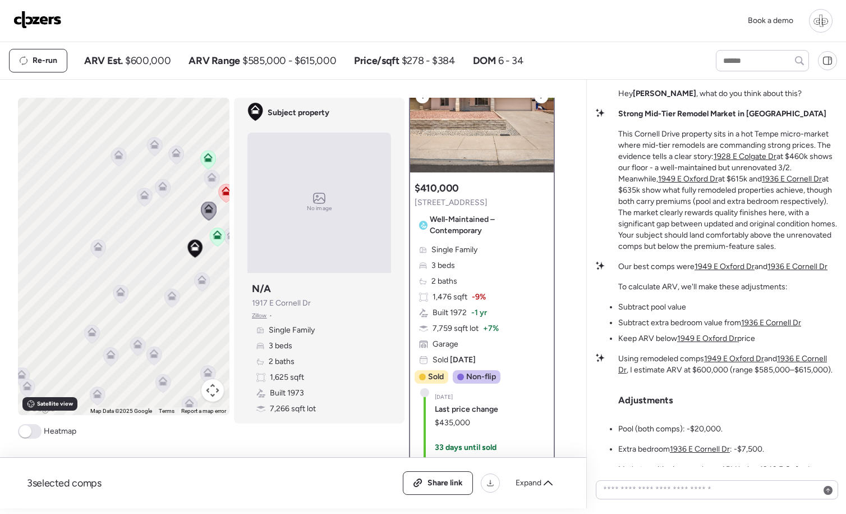
scroll to position [63, 0]
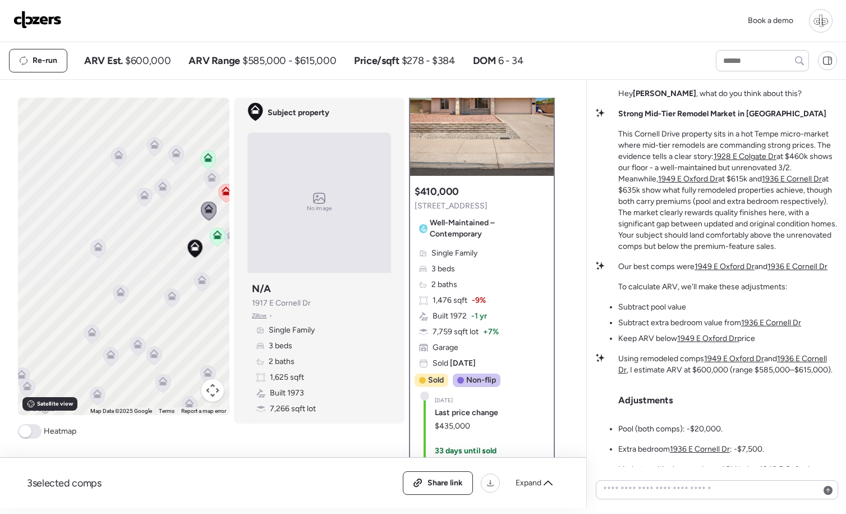
copy span "[STREET_ADDRESS]"
drag, startPoint x: 492, startPoint y: 202, endPoint x: 410, endPoint y: 204, distance: 82.0
click at [410, 204] on div "$410,000 [STREET_ADDRESS] Well-Maintained – Contemporary Single Family 3 beds 2…" at bounding box center [482, 358] width 144 height 357
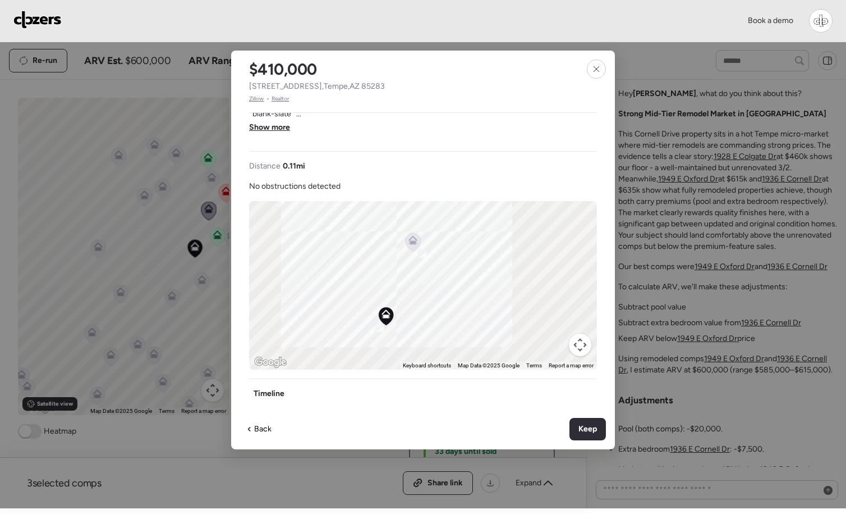
scroll to position [0, 0]
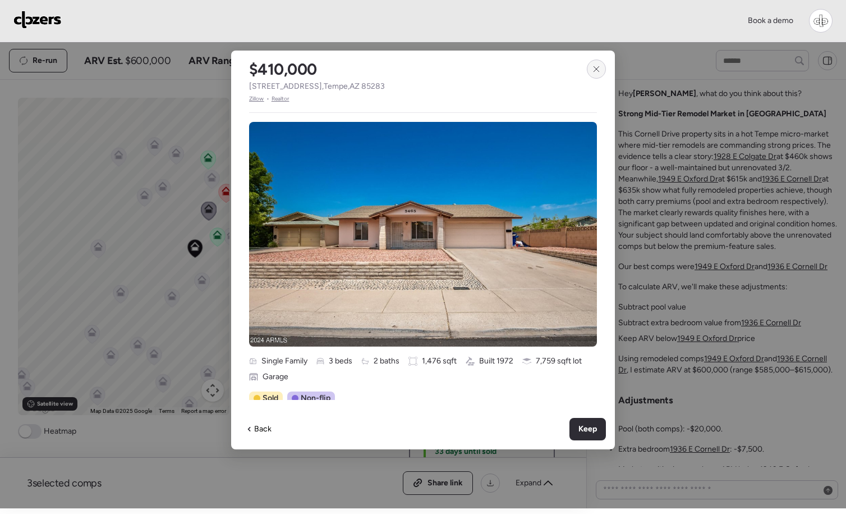
click at [596, 71] on icon at bounding box center [596, 69] width 9 height 9
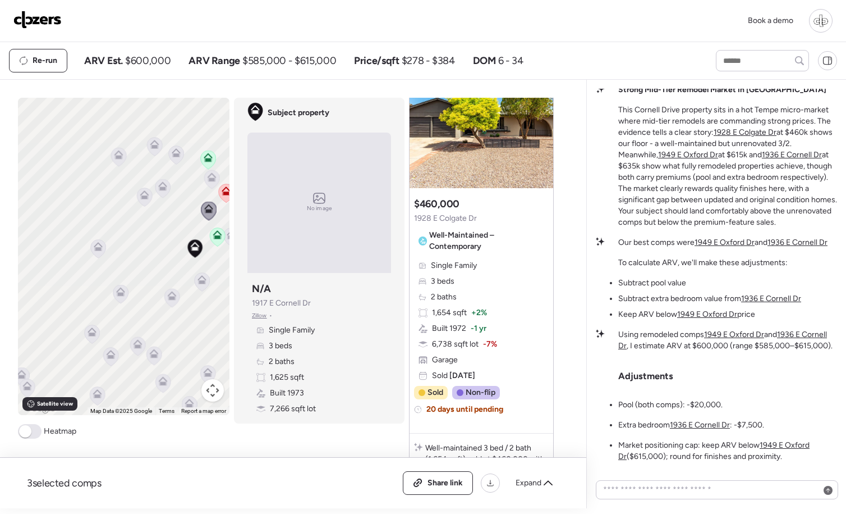
scroll to position [-24, 0]
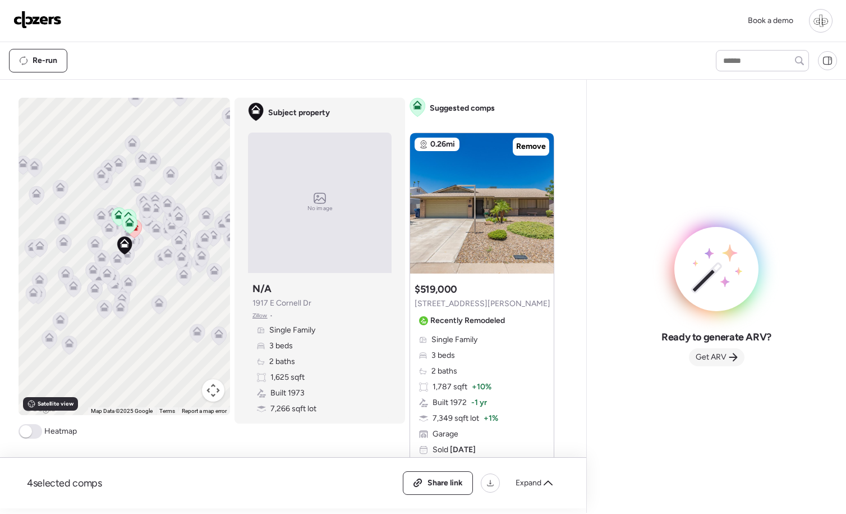
click at [713, 358] on span "Get ARV" at bounding box center [711, 356] width 31 height 11
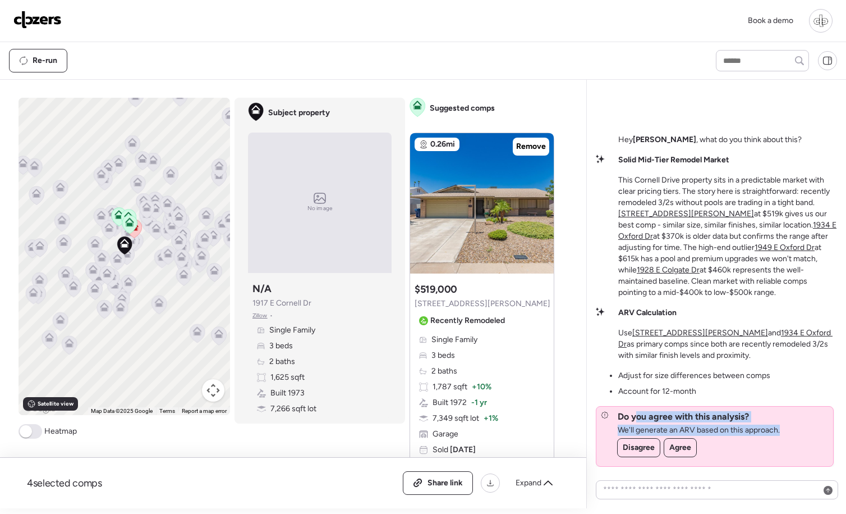
drag, startPoint x: 789, startPoint y: 425, endPoint x: 632, endPoint y: 420, distance: 156.7
click at [632, 420] on div "Do you agree with this analysis? We'll generate an ARV based on this approach. …" at bounding box center [715, 436] width 238 height 61
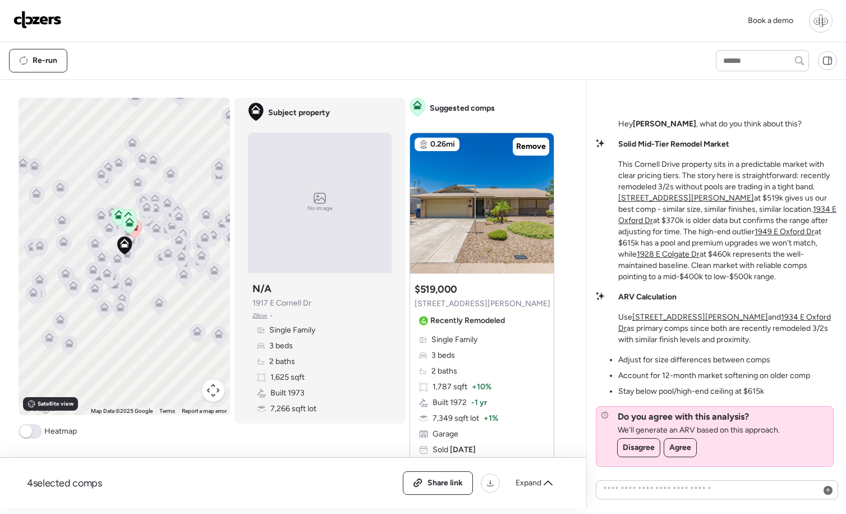
click at [653, 367] on ul "Adjust for size differences between comps Account for 12-month market softening…" at bounding box center [715, 375] width 192 height 43
click at [680, 449] on span "Agree" at bounding box center [681, 447] width 22 height 11
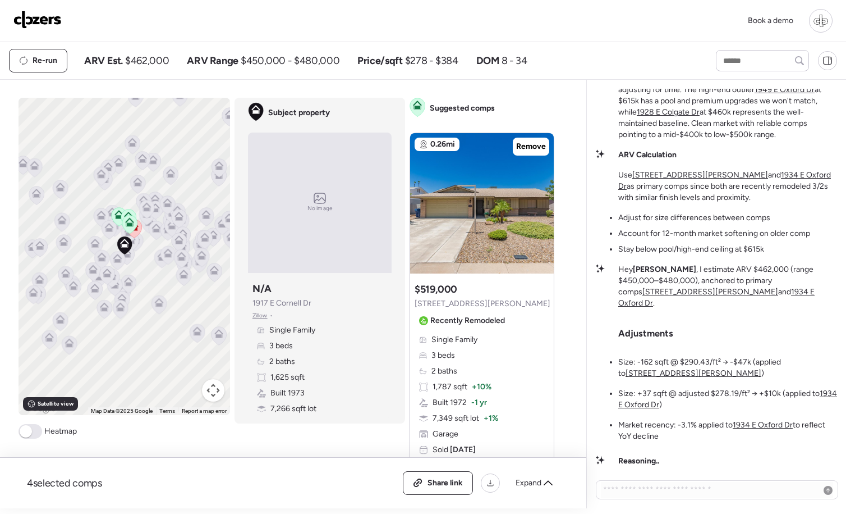
drag, startPoint x: 675, startPoint y: 436, endPoint x: 613, endPoint y: 278, distance: 169.7
click at [613, 278] on div "Hey Liam , I estimate ARV $462,000 (range $450,000–$480,000), anchored to prima…" at bounding box center [716, 355] width 241 height 182
copy div "Hey Liam , I estimate ARV $462,000 (range $450,000–$480,000), anchored to prima…"
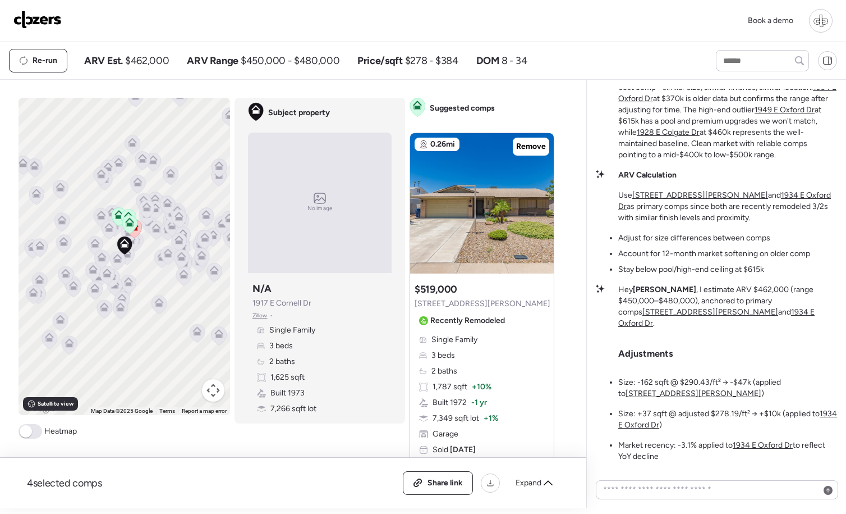
click at [685, 157] on p "This Cornell Drive property sits in a predictable market with clear pricing tie…" at bounding box center [728, 98] width 219 height 123
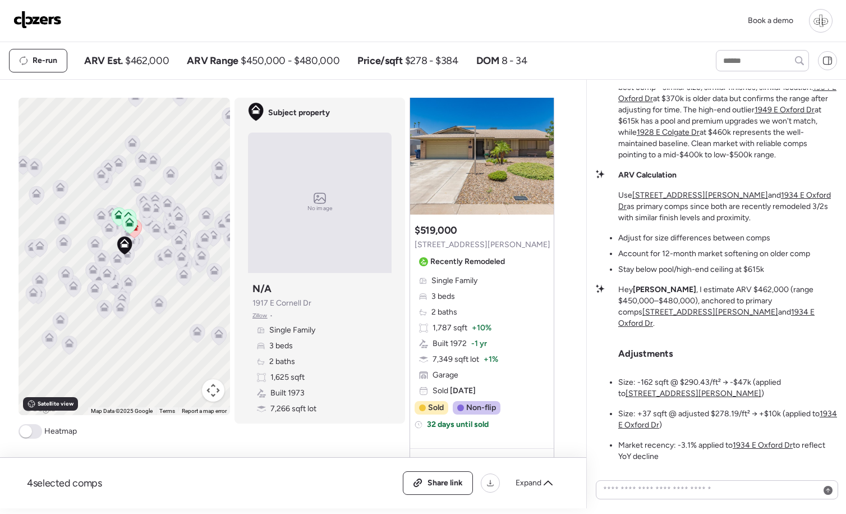
scroll to position [61, 0]
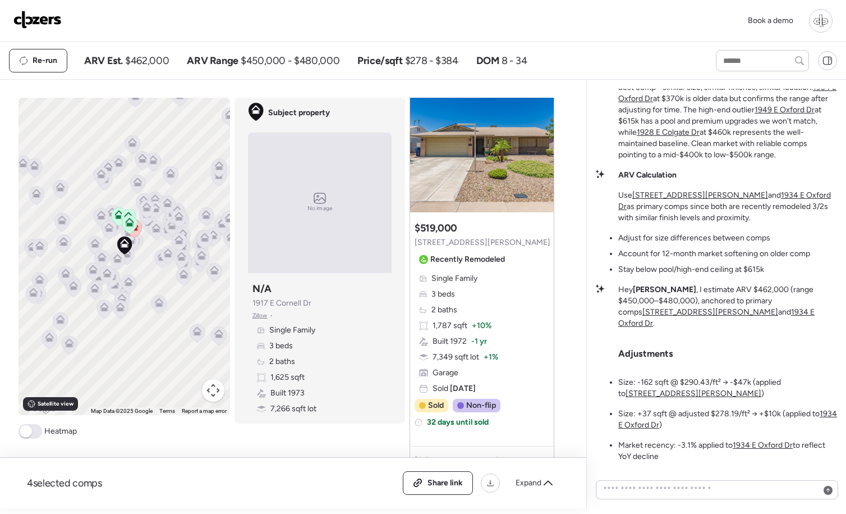
click at [265, 315] on span "Zillow" at bounding box center [260, 315] width 15 height 9
